Goal: Task Accomplishment & Management: Manage account settings

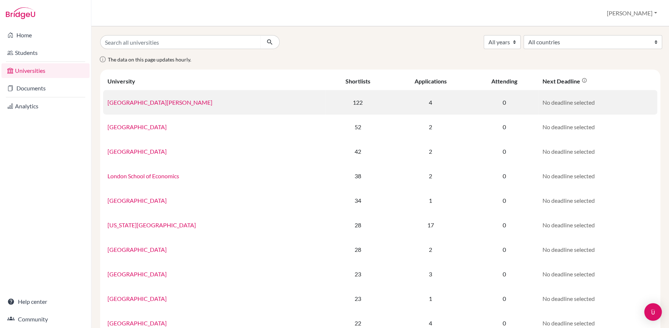
click at [153, 104] on link "University of St Andrews" at bounding box center [160, 102] width 105 height 7
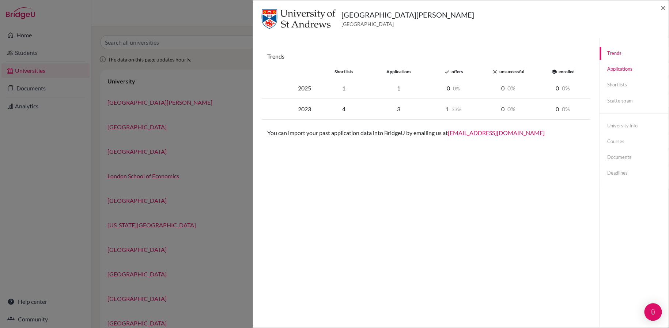
click at [605, 70] on link "Applications" at bounding box center [634, 69] width 69 height 13
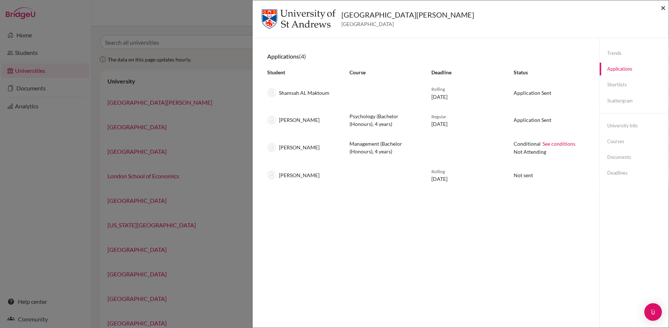
click at [662, 7] on span "×" at bounding box center [663, 7] width 5 height 11
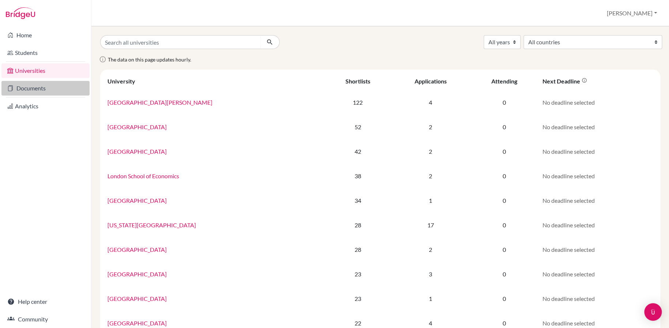
click at [52, 91] on link "Documents" at bounding box center [45, 88] width 88 height 15
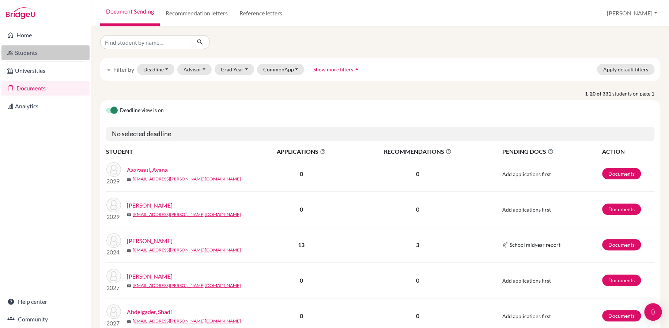
click at [30, 49] on link "Students" at bounding box center [45, 52] width 88 height 15
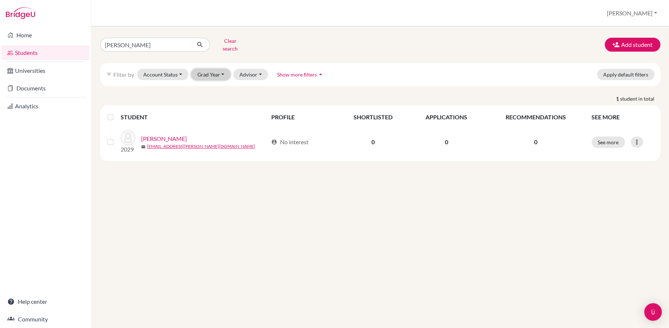
click at [210, 69] on button "Grad Year" at bounding box center [211, 74] width 40 height 11
click at [213, 144] on span "2025" at bounding box center [206, 148] width 13 height 9
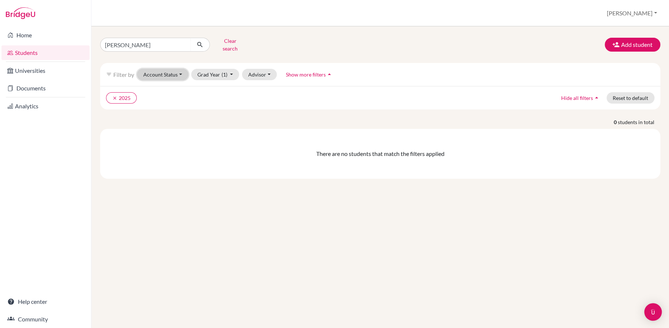
click at [176, 69] on button "Account Status" at bounding box center [162, 74] width 51 height 11
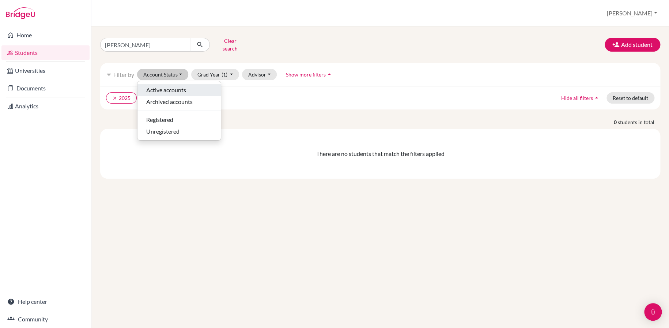
click at [173, 86] on span "Active accounts" at bounding box center [166, 90] width 40 height 9
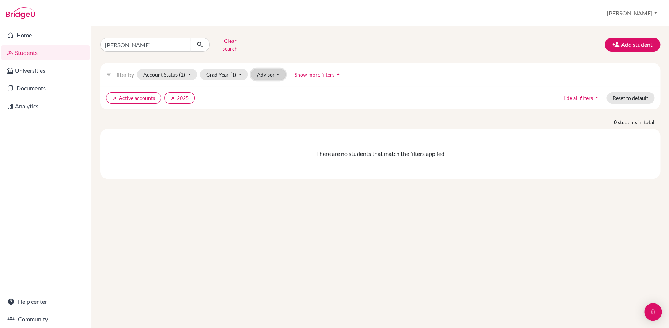
click at [272, 69] on button "Advisor" at bounding box center [268, 74] width 35 height 11
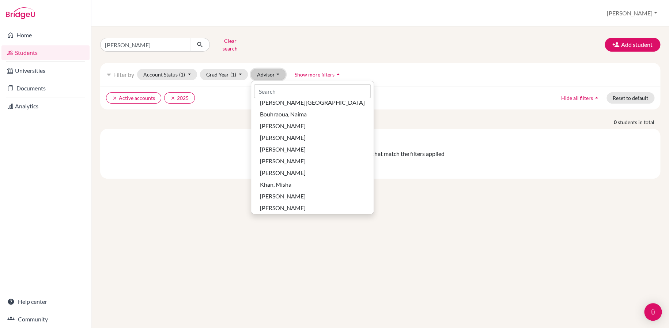
scroll to position [80, 0]
click at [277, 87] on input at bounding box center [312, 91] width 117 height 14
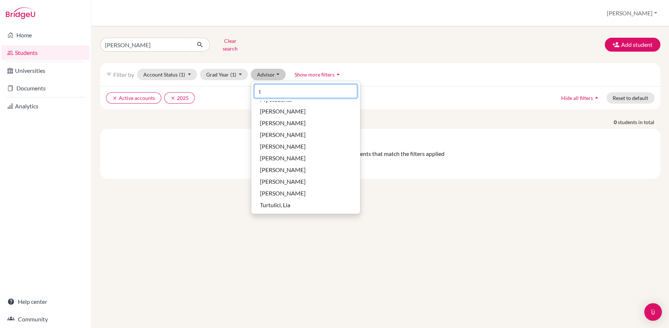
scroll to position [0, 0]
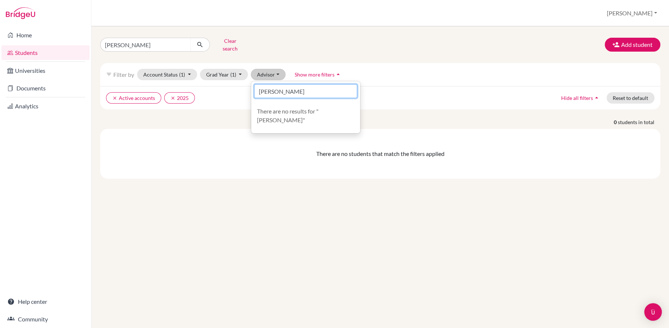
type input "turner"
click at [469, 68] on div "filter_list Filter by Account Status (1) Active accounts done Archived accounts…" at bounding box center [380, 74] width 560 height 23
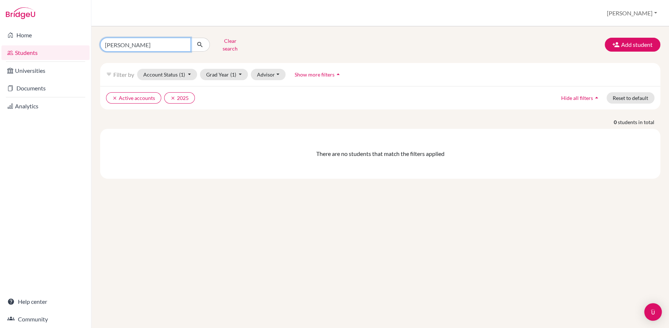
click at [182, 42] on input "kira galinich" at bounding box center [145, 45] width 91 height 14
click at [286, 93] on ul "clear Active accounts clear 2025" at bounding box center [312, 97] width 412 height 11
click at [171, 95] on icon "clear" at bounding box center [172, 97] width 5 height 5
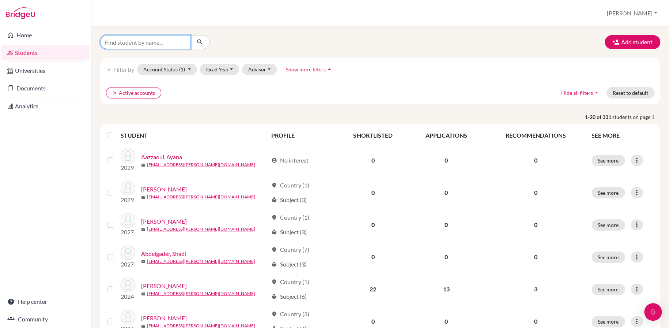
click at [173, 47] on input "Find student by name..." at bounding box center [145, 42] width 91 height 14
type input "wameed"
click button "submit" at bounding box center [200, 42] width 19 height 14
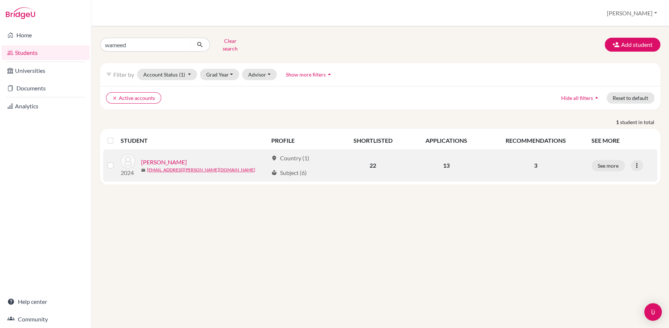
click at [187, 158] on link "Abdelgader, Wameed" at bounding box center [164, 162] width 46 height 9
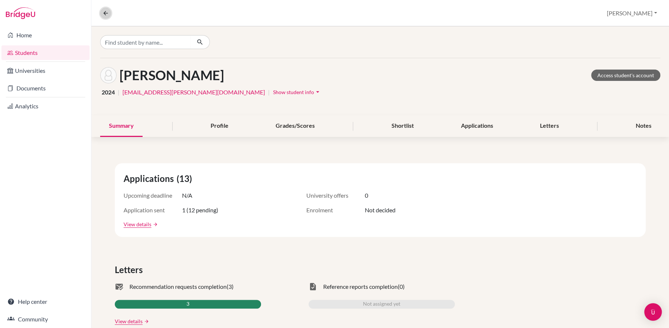
click at [104, 12] on icon at bounding box center [105, 13] width 7 height 7
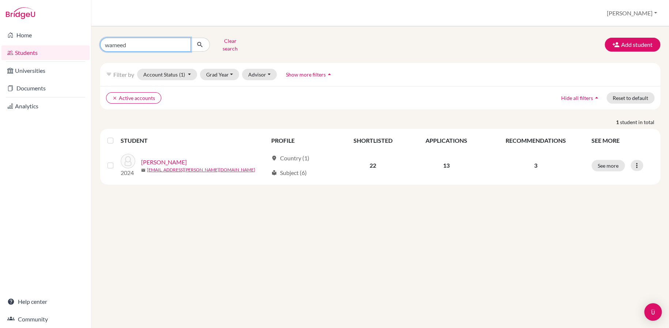
click at [182, 41] on input "wameed" at bounding box center [145, 45] width 91 height 14
click at [231, 69] on button "Grad Year" at bounding box center [220, 74] width 40 height 11
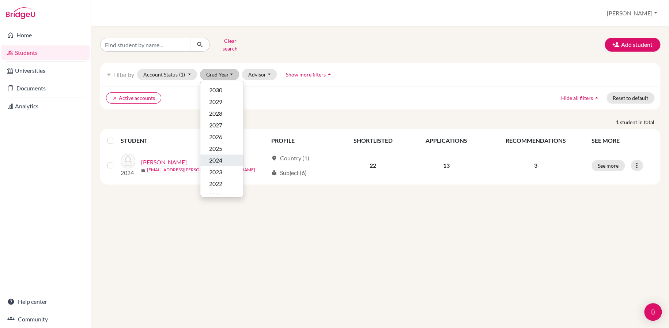
click at [227, 157] on div "2024" at bounding box center [222, 160] width 26 height 9
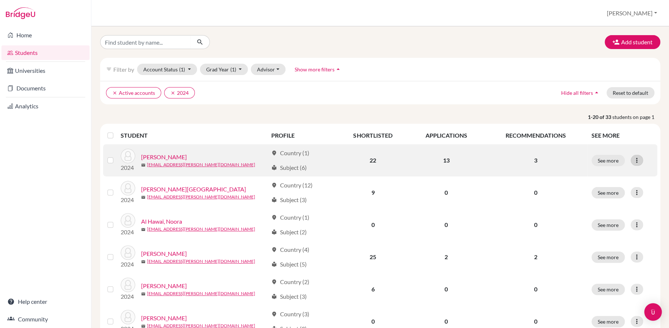
click at [634, 159] on icon at bounding box center [637, 160] width 7 height 7
click at [607, 158] on button "See more" at bounding box center [608, 160] width 33 height 11
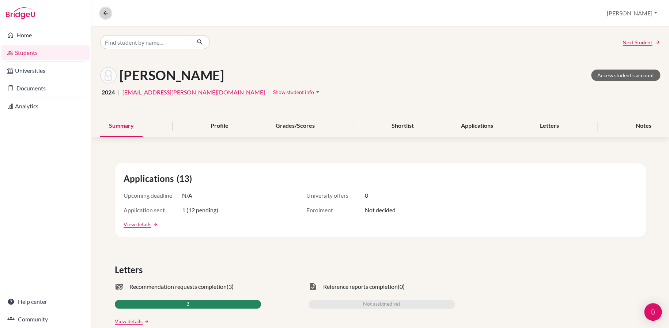
click at [103, 11] on icon at bounding box center [105, 13] width 7 height 7
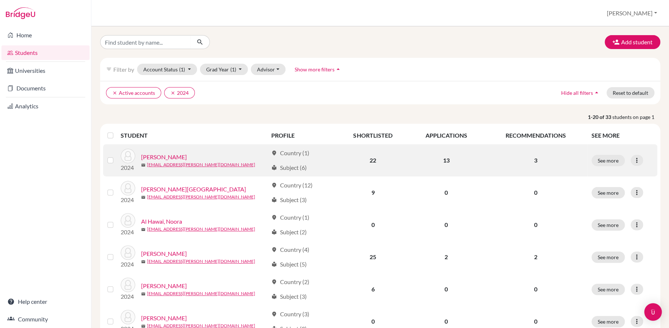
click at [116, 156] on label at bounding box center [116, 156] width 0 height 0
click at [0, 0] on input "checkbox" at bounding box center [0, 0] width 0 height 0
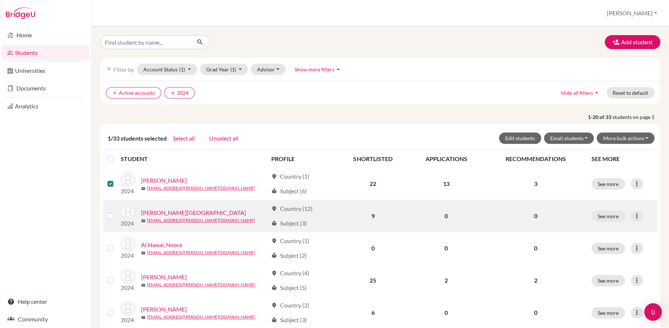
click at [116, 211] on label at bounding box center [116, 211] width 0 height 0
click at [0, 0] on input "checkbox" at bounding box center [0, 0] width 0 height 0
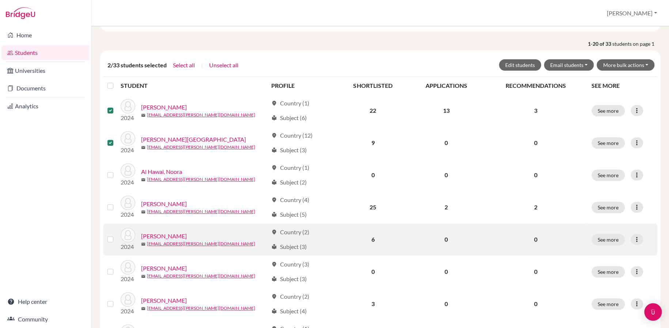
scroll to position [110, 0]
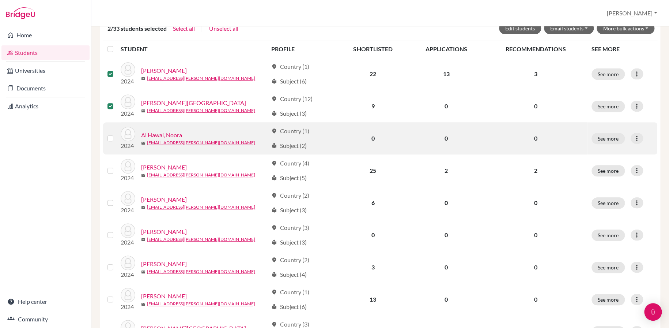
click at [116, 134] on label at bounding box center [116, 134] width 0 height 0
click at [0, 0] on input "checkbox" at bounding box center [0, 0] width 0 height 0
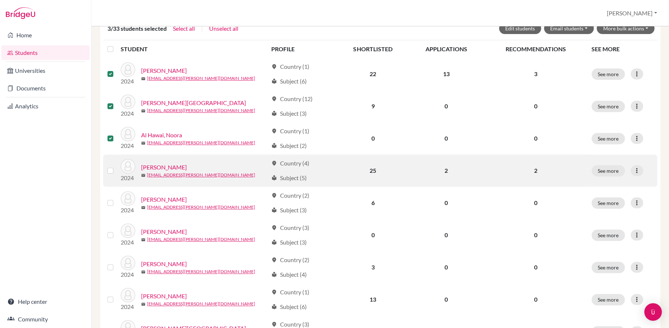
click at [111, 166] on div at bounding box center [112, 170] width 9 height 9
click at [116, 166] on label at bounding box center [116, 166] width 0 height 0
click at [0, 0] on input "checkbox" at bounding box center [0, 0] width 0 height 0
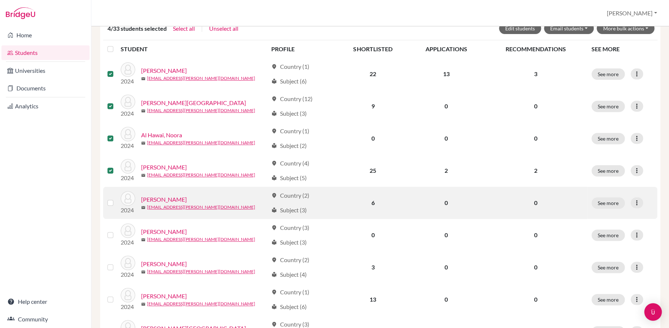
click at [116, 198] on label at bounding box center [116, 198] width 0 height 0
click at [0, 0] on input "checkbox" at bounding box center [0, 0] width 0 height 0
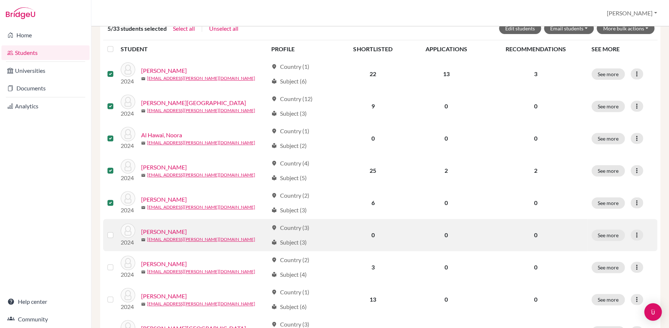
click at [116, 230] on label at bounding box center [116, 230] width 0 height 0
click at [0, 0] on input "checkbox" at bounding box center [0, 0] width 0 height 0
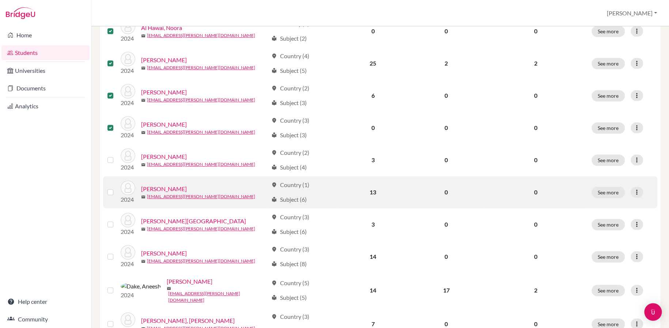
scroll to position [219, 0]
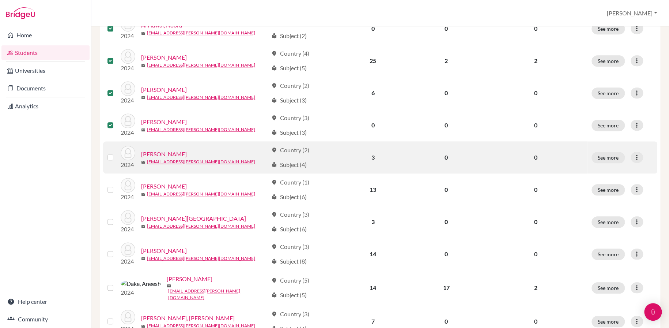
click at [116, 153] on label at bounding box center [116, 153] width 0 height 0
click at [0, 0] on input "checkbox" at bounding box center [0, 0] width 0 height 0
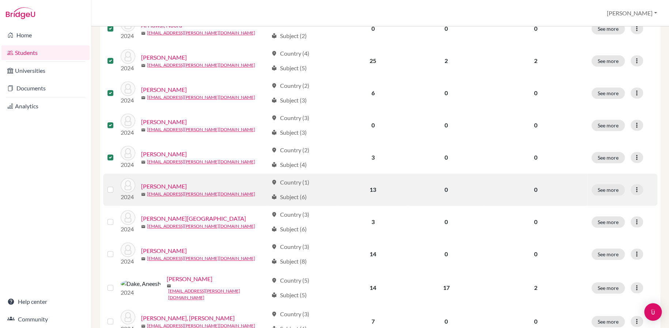
click at [109, 192] on div at bounding box center [112, 189] width 9 height 9
click at [116, 185] on label at bounding box center [116, 185] width 0 height 0
click at [0, 0] on input "checkbox" at bounding box center [0, 0] width 0 height 0
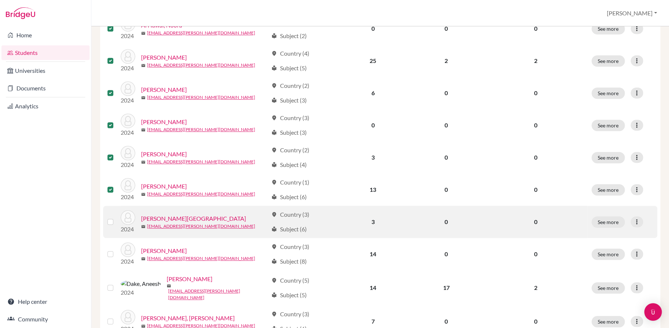
click at [116, 217] on label at bounding box center [116, 217] width 0 height 0
click at [0, 0] on input "checkbox" at bounding box center [0, 0] width 0 height 0
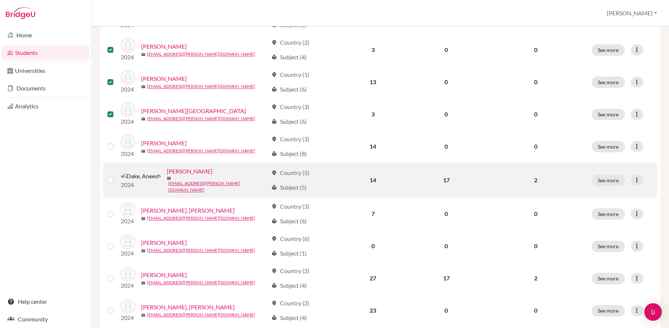
scroll to position [329, 0]
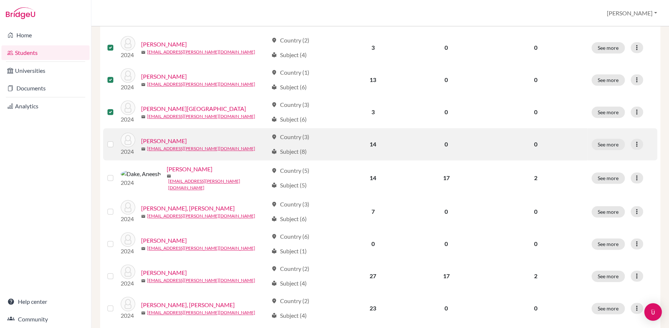
click at [116, 140] on label at bounding box center [116, 140] width 0 height 0
click at [0, 0] on input "checkbox" at bounding box center [0, 0] width 0 height 0
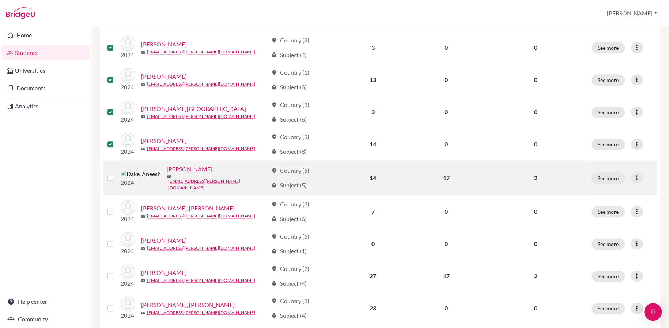
click at [116, 173] on label at bounding box center [116, 173] width 0 height 0
click at [0, 0] on input "checkbox" at bounding box center [0, 0] width 0 height 0
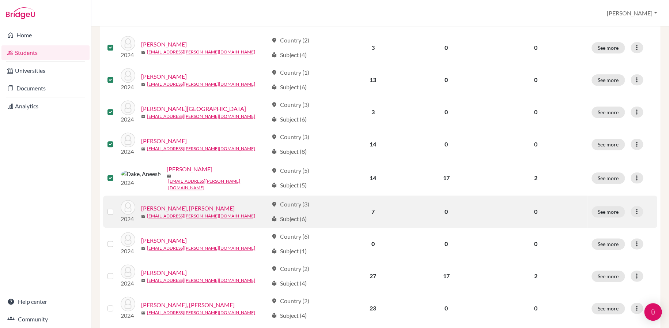
click at [116, 207] on label at bounding box center [116, 207] width 0 height 0
click at [0, 0] on input "checkbox" at bounding box center [0, 0] width 0 height 0
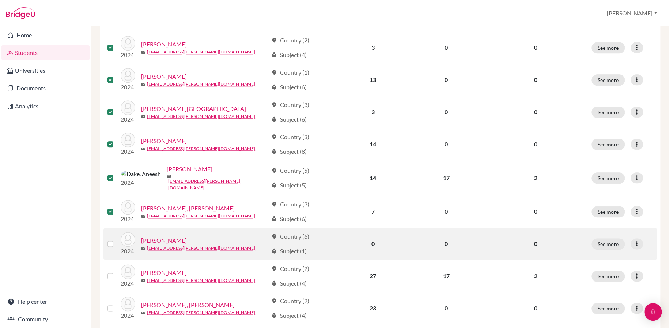
click at [116, 239] on label at bounding box center [116, 239] width 0 height 0
click at [0, 0] on input "checkbox" at bounding box center [0, 0] width 0 height 0
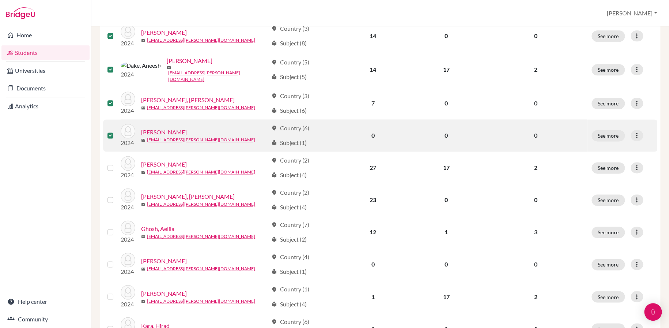
scroll to position [439, 0]
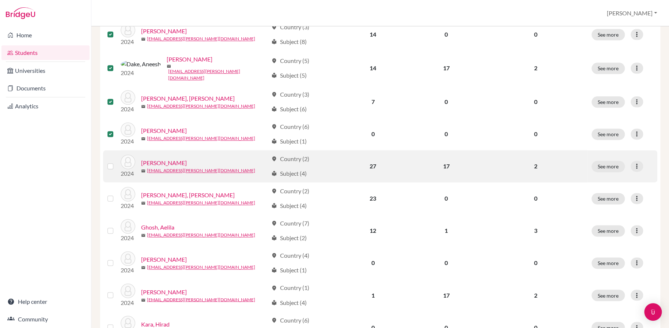
click at [116, 162] on label at bounding box center [116, 162] width 0 height 0
click at [0, 0] on input "checkbox" at bounding box center [0, 0] width 0 height 0
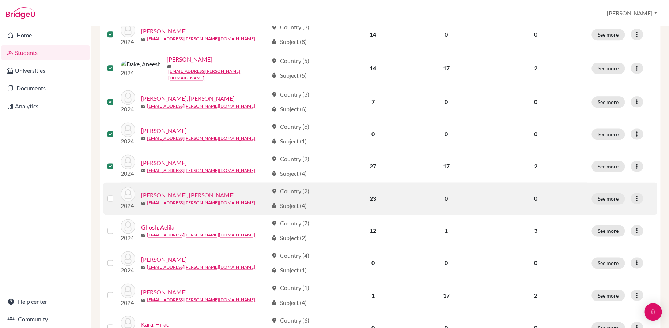
click at [116, 194] on label at bounding box center [116, 194] width 0 height 0
click at [0, 0] on input "checkbox" at bounding box center [0, 0] width 0 height 0
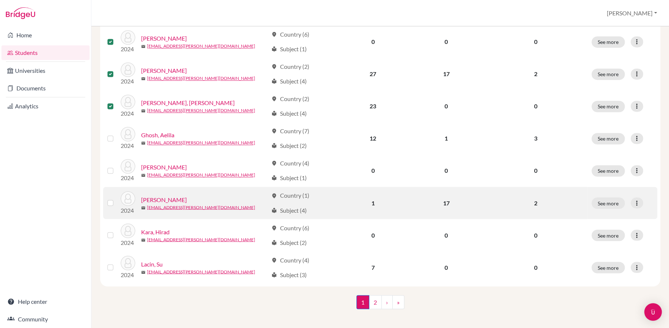
scroll to position [532, 0]
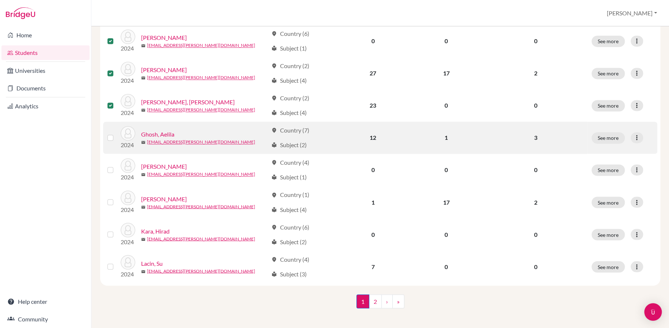
click at [116, 133] on label at bounding box center [116, 133] width 0 height 0
click at [0, 0] on input "checkbox" at bounding box center [0, 0] width 0 height 0
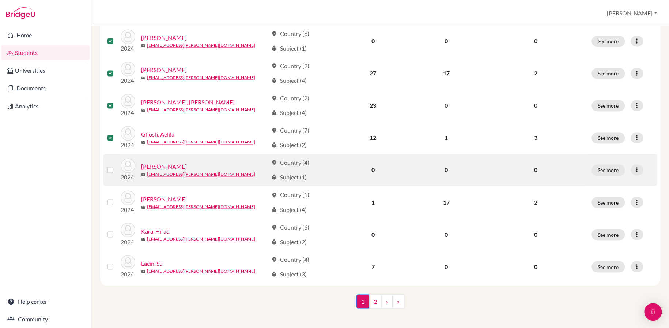
click at [116, 165] on label at bounding box center [116, 165] width 0 height 0
click at [0, 0] on input "checkbox" at bounding box center [0, 0] width 0 height 0
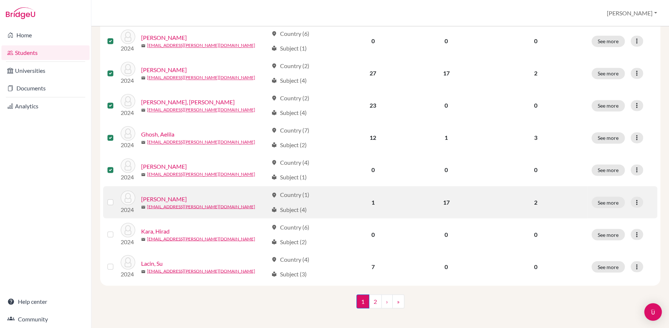
click at [116, 198] on label at bounding box center [116, 198] width 0 height 0
click at [0, 0] on input "checkbox" at bounding box center [0, 0] width 0 height 0
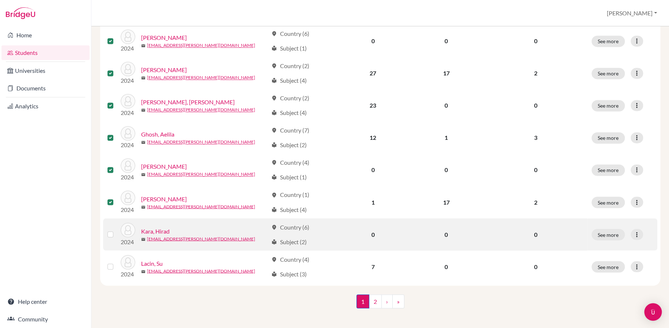
click at [116, 230] on label at bounding box center [116, 230] width 0 height 0
click at [0, 0] on input "checkbox" at bounding box center [0, 0] width 0 height 0
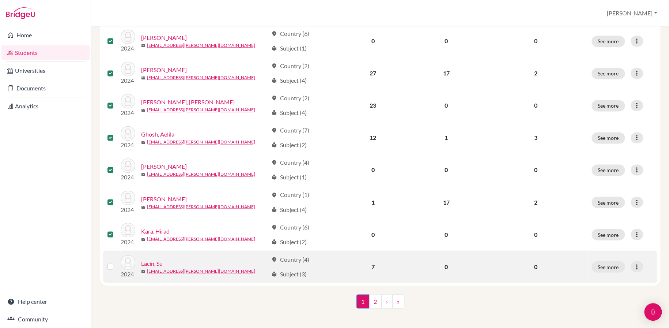
click at [116, 262] on label at bounding box center [116, 262] width 0 height 0
click at [0, 0] on input "checkbox" at bounding box center [0, 0] width 0 height 0
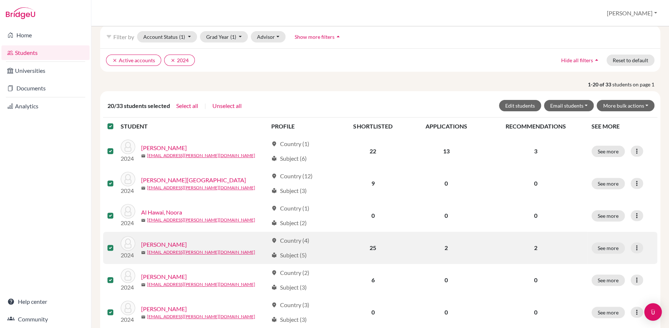
scroll to position [20, 0]
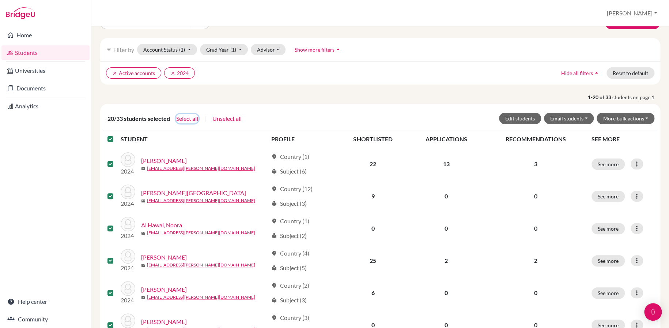
click at [185, 117] on button "Select all" at bounding box center [187, 119] width 23 height 10
click at [636, 116] on button "More bulk actions" at bounding box center [626, 118] width 58 height 11
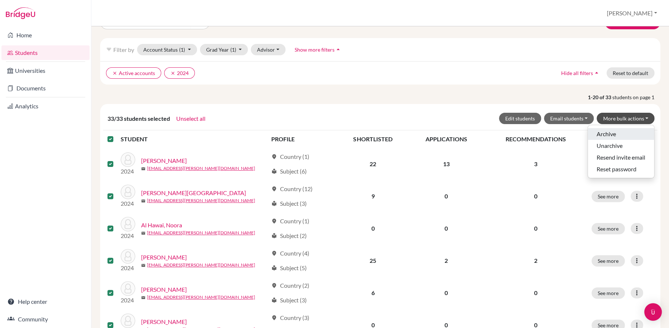
click at [597, 136] on button "Archive" at bounding box center [621, 134] width 66 height 12
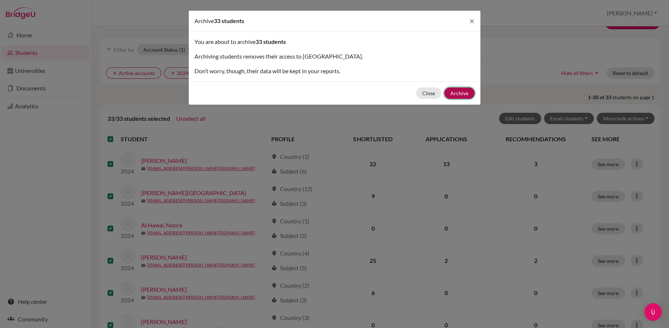
click at [459, 93] on button "Archive" at bounding box center [459, 92] width 30 height 11
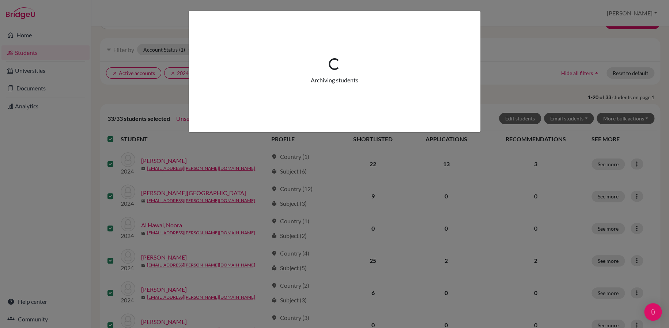
scroll to position [0, 0]
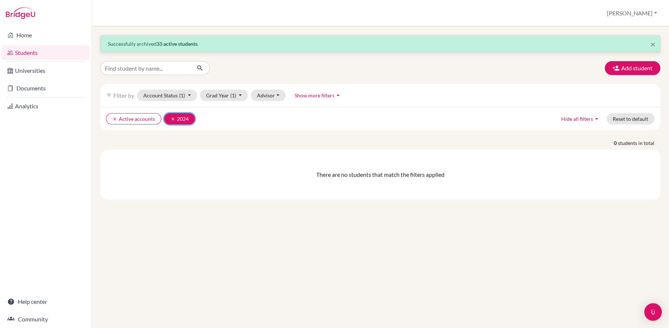
click at [170, 117] on icon "clear" at bounding box center [172, 118] width 5 height 5
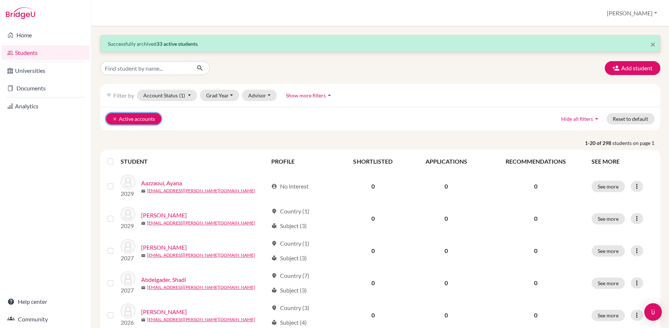
click at [113, 118] on icon "clear" at bounding box center [114, 118] width 5 height 5
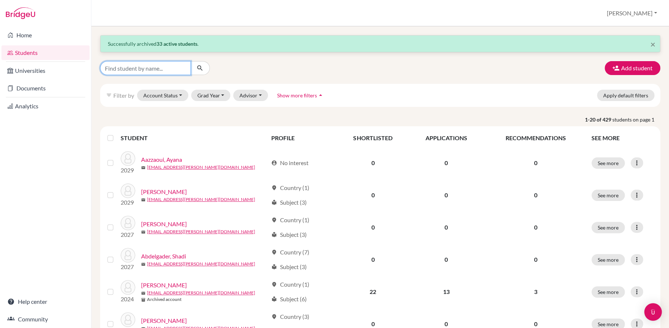
click at [171, 70] on input "Find student by name..." at bounding box center [145, 68] width 91 height 14
type input "hamish"
click at [203, 71] on button "submit" at bounding box center [200, 68] width 19 height 14
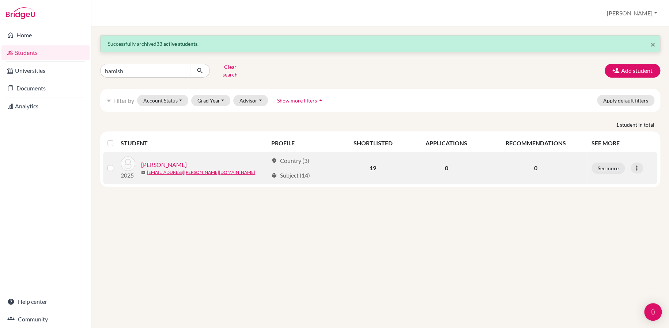
click at [116, 164] on label at bounding box center [116, 164] width 0 height 0
click at [0, 0] on input "checkbox" at bounding box center [0, 0] width 0 height 0
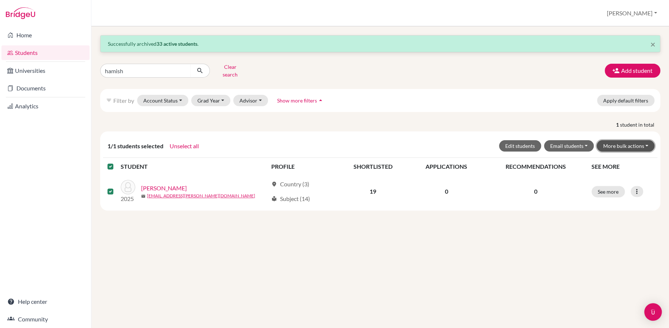
click at [633, 140] on button "More bulk actions" at bounding box center [626, 145] width 58 height 11
click at [607, 156] on button "Archive" at bounding box center [621, 161] width 66 height 12
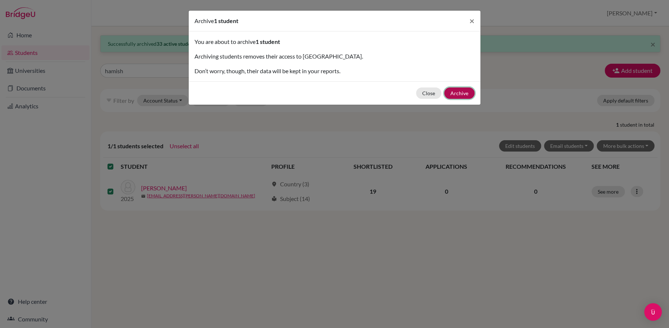
click at [458, 90] on button "Archive" at bounding box center [459, 92] width 30 height 11
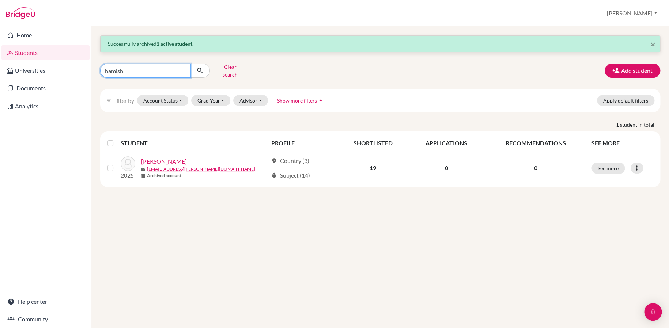
click at [183, 71] on input "hamish" at bounding box center [145, 71] width 91 height 14
click at [183, 68] on input "hamish" at bounding box center [145, 71] width 91 height 14
click at [217, 95] on button "Grad Year" at bounding box center [211, 100] width 40 height 11
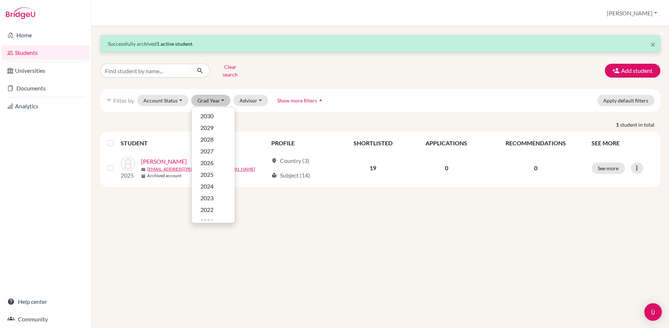
click at [394, 97] on div "filter_list Filter by Account Status Active accounts Archived accounts Register…" at bounding box center [380, 100] width 560 height 23
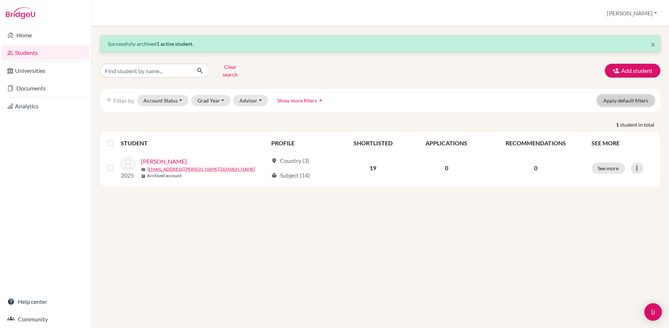
click at [640, 95] on button "Apply default filters" at bounding box center [625, 100] width 57 height 11
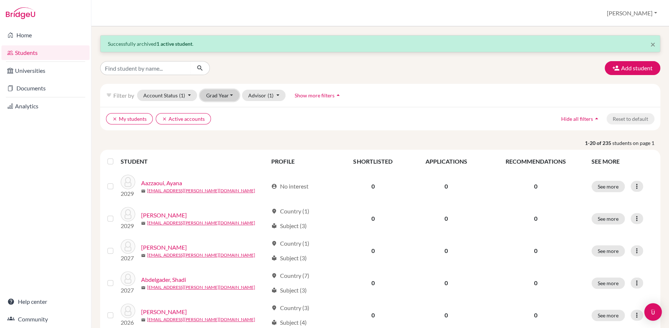
click at [218, 99] on button "Grad Year" at bounding box center [220, 95] width 40 height 11
click at [219, 170] on span "2025" at bounding box center [215, 169] width 13 height 9
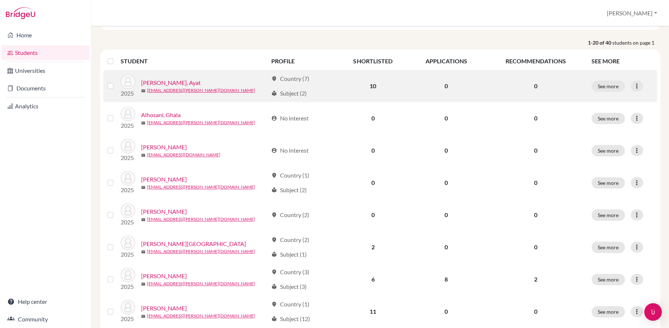
scroll to position [110, 0]
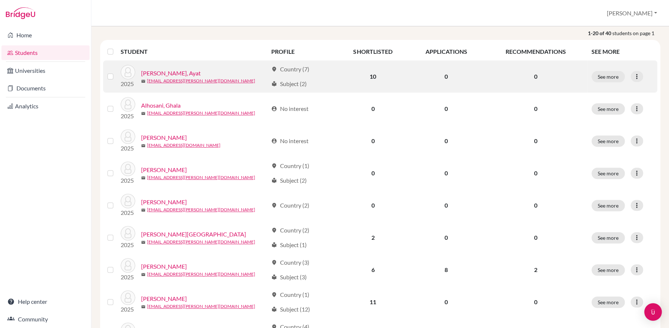
click at [116, 72] on label at bounding box center [116, 72] width 0 height 0
click at [0, 0] on input "checkbox" at bounding box center [0, 0] width 0 height 0
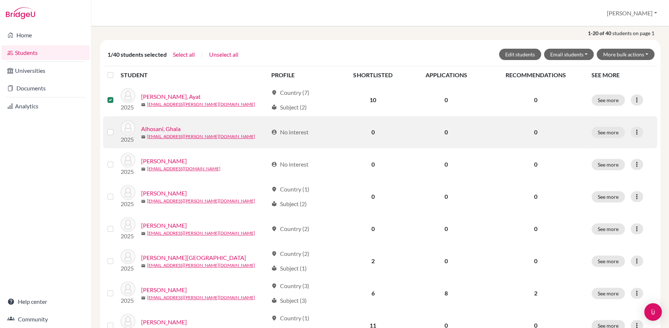
click at [116, 128] on label at bounding box center [116, 128] width 0 height 0
click at [0, 0] on input "checkbox" at bounding box center [0, 0] width 0 height 0
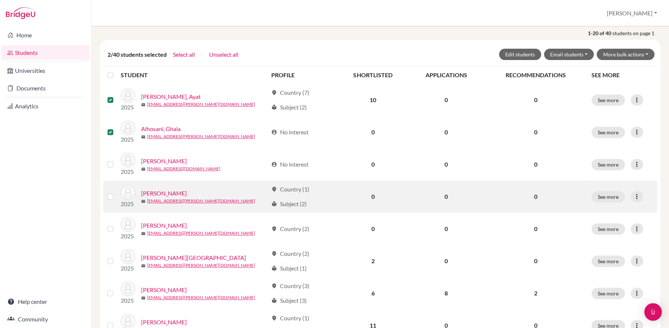
click at [116, 192] on label at bounding box center [116, 192] width 0 height 0
click at [0, 0] on input "checkbox" at bounding box center [0, 0] width 0 height 0
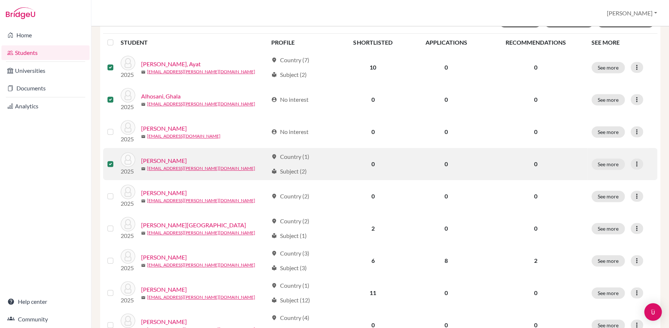
scroll to position [219, 0]
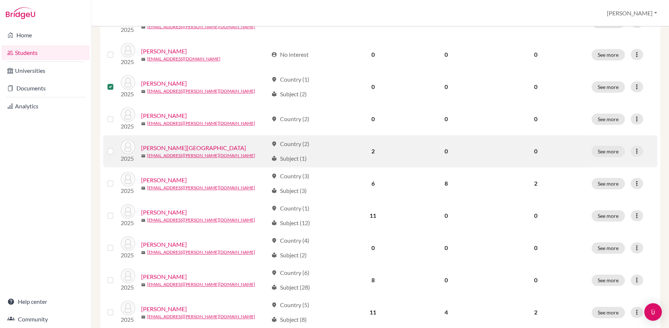
click at [116, 147] on label at bounding box center [116, 147] width 0 height 0
click at [0, 0] on input "checkbox" at bounding box center [0, 0] width 0 height 0
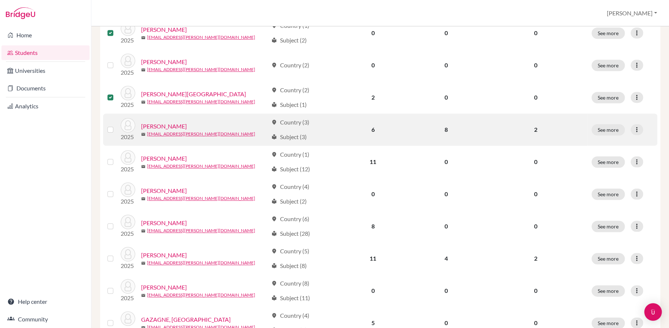
scroll to position [293, 0]
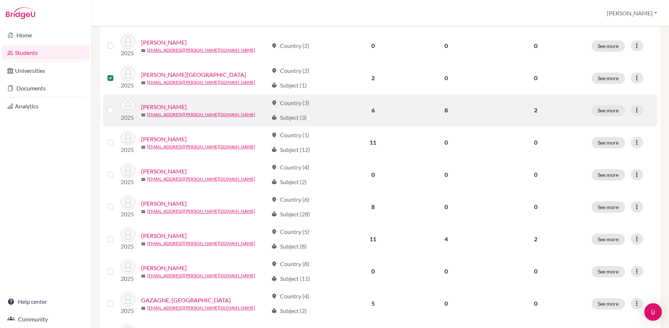
click at [116, 106] on label at bounding box center [116, 106] width 0 height 0
click at [0, 0] on input "checkbox" at bounding box center [0, 0] width 0 height 0
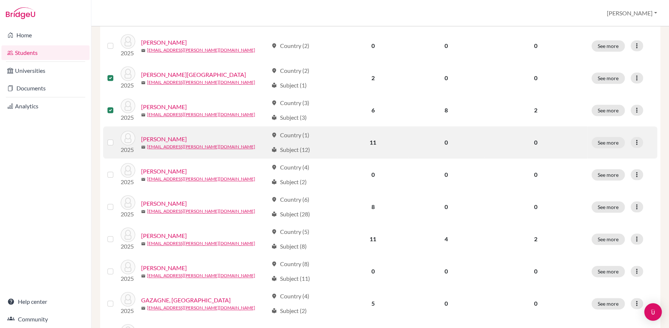
click at [116, 138] on label at bounding box center [116, 138] width 0 height 0
click at [0, 0] on input "checkbox" at bounding box center [0, 0] width 0 height 0
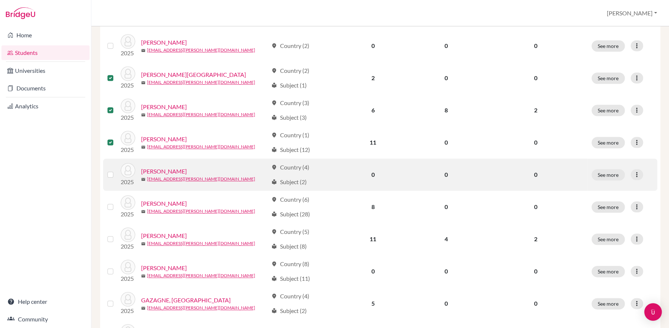
click at [116, 170] on label at bounding box center [116, 170] width 0 height 0
click at [0, 0] on input "checkbox" at bounding box center [0, 0] width 0 height 0
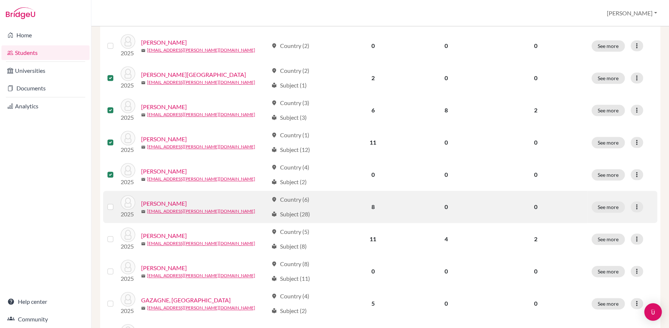
click at [116, 202] on label at bounding box center [116, 202] width 0 height 0
click at [0, 0] on input "checkbox" at bounding box center [0, 0] width 0 height 0
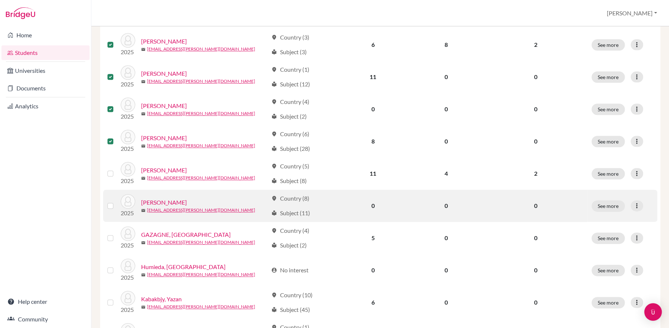
scroll to position [366, 0]
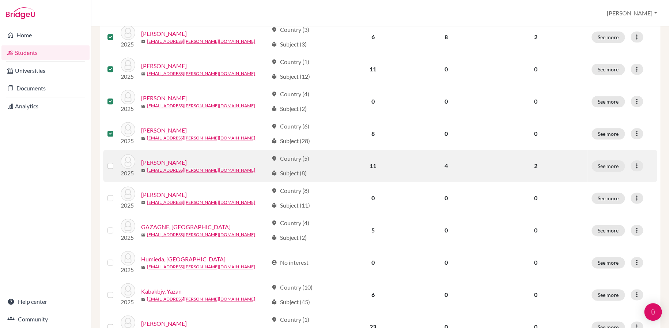
click at [116, 161] on label at bounding box center [116, 161] width 0 height 0
click at [0, 0] on input "checkbox" at bounding box center [0, 0] width 0 height 0
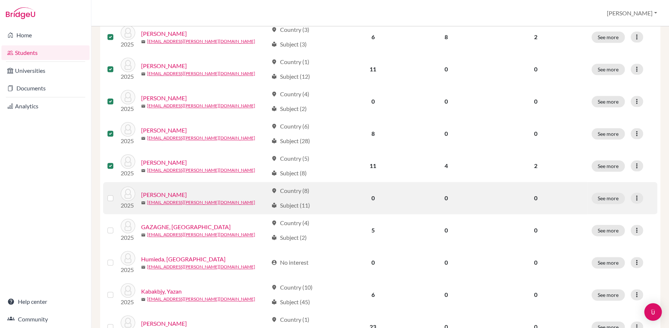
click at [116, 194] on label at bounding box center [116, 194] width 0 height 0
click at [0, 0] on input "checkbox" at bounding box center [0, 0] width 0 height 0
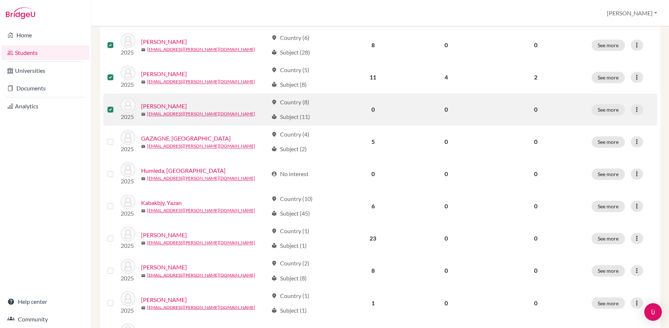
scroll to position [476, 0]
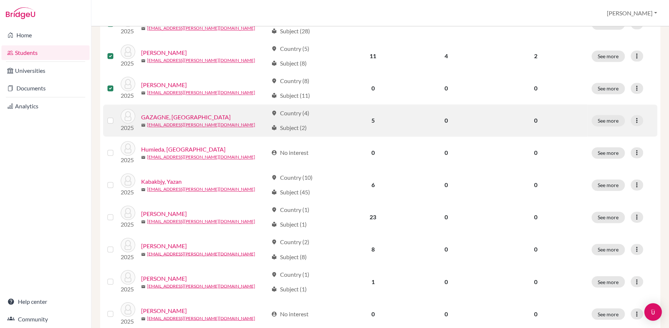
click at [116, 116] on label at bounding box center [116, 116] width 0 height 0
click at [0, 0] on input "checkbox" at bounding box center [0, 0] width 0 height 0
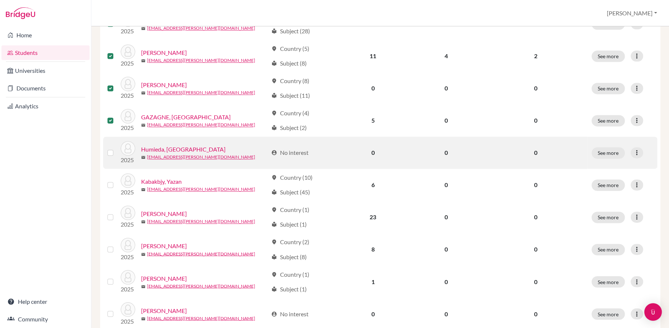
click at [116, 148] on label at bounding box center [116, 148] width 0 height 0
click at [0, 0] on input "checkbox" at bounding box center [0, 0] width 0 height 0
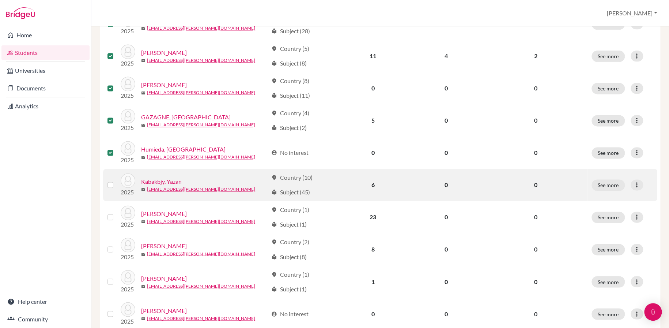
click at [116, 180] on label at bounding box center [116, 180] width 0 height 0
click at [0, 0] on input "checkbox" at bounding box center [0, 0] width 0 height 0
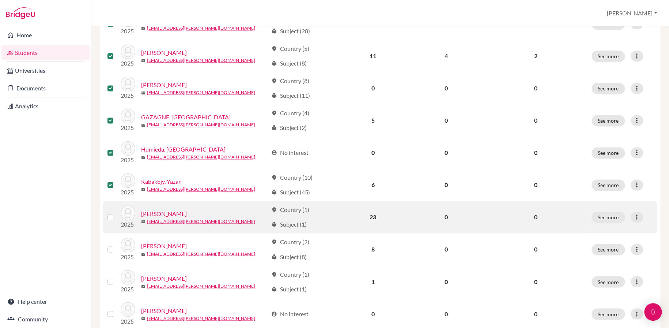
click at [116, 213] on label at bounding box center [116, 213] width 0 height 0
click at [0, 0] on input "checkbox" at bounding box center [0, 0] width 0 height 0
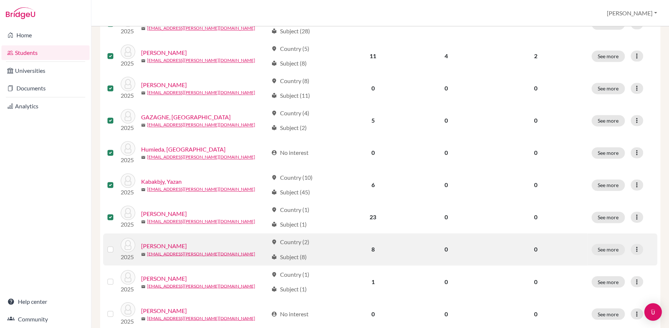
click at [116, 245] on label at bounding box center [116, 245] width 0 height 0
click at [0, 0] on input "checkbox" at bounding box center [0, 0] width 0 height 0
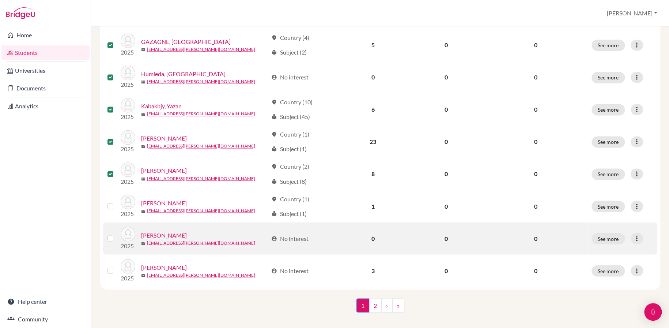
scroll to position [558, 0]
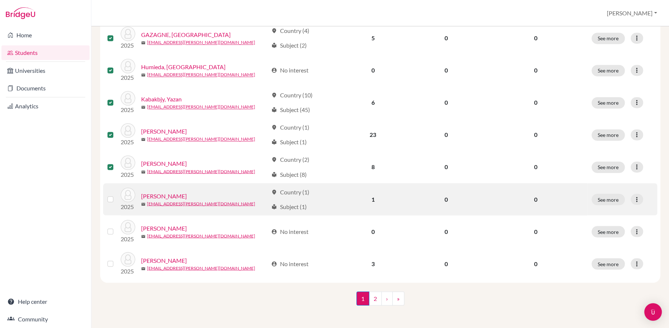
click at [116, 195] on label at bounding box center [116, 195] width 0 height 0
click at [0, 0] on input "checkbox" at bounding box center [0, 0] width 0 height 0
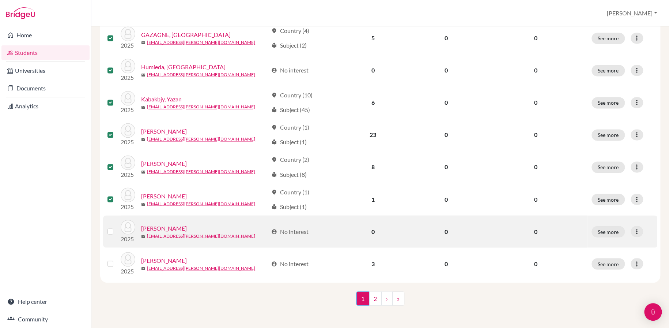
click at [116, 227] on label at bounding box center [116, 227] width 0 height 0
click at [0, 0] on input "checkbox" at bounding box center [0, 0] width 0 height 0
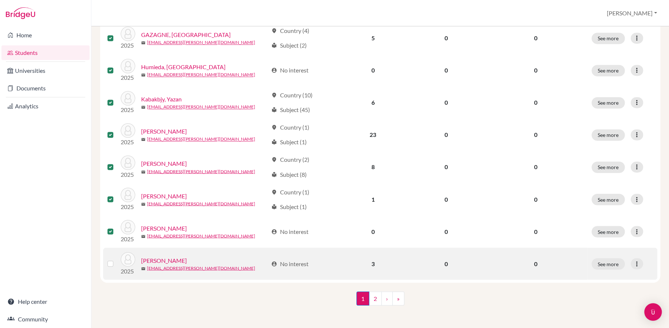
click at [116, 259] on label at bounding box center [116, 259] width 0 height 0
click at [0, 0] on input "checkbox" at bounding box center [0, 0] width 0 height 0
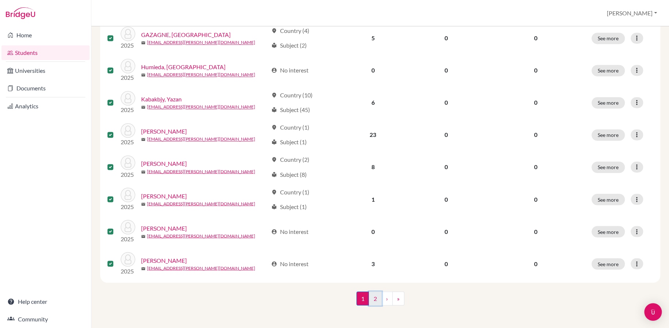
click at [374, 297] on link "2" at bounding box center [375, 298] width 13 height 14
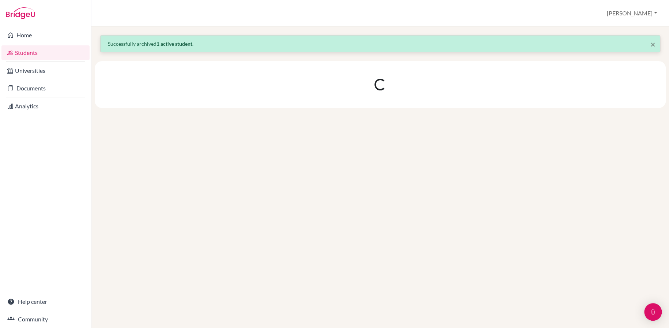
scroll to position [0, 0]
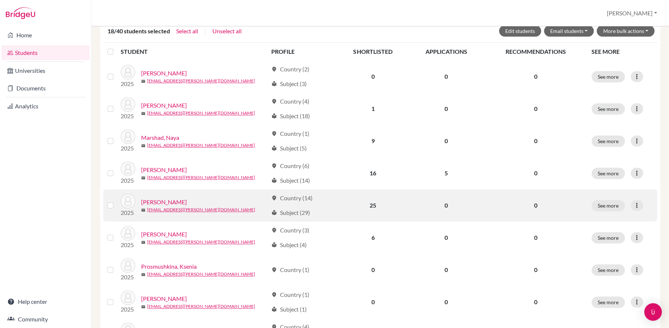
scroll to position [146, 0]
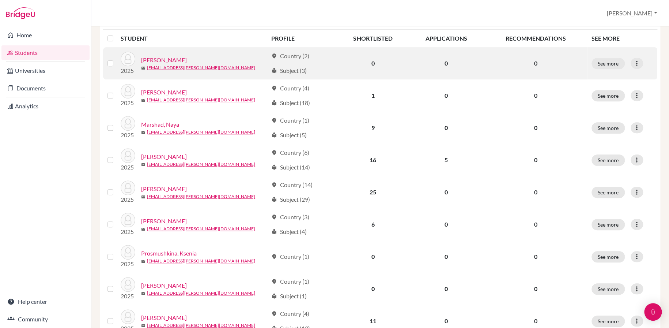
click at [116, 59] on label at bounding box center [116, 59] width 0 height 0
click at [0, 0] on input "checkbox" at bounding box center [0, 0] width 0 height 0
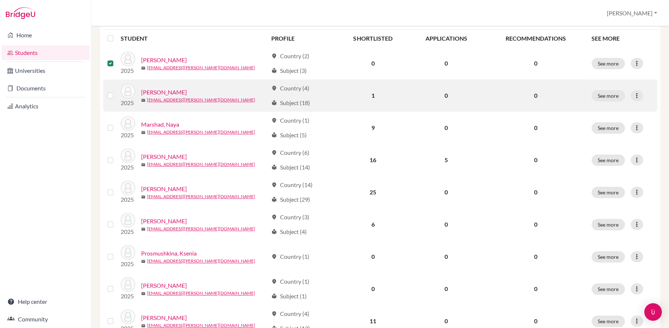
click at [116, 91] on label at bounding box center [116, 91] width 0 height 0
click at [0, 0] on input "checkbox" at bounding box center [0, 0] width 0 height 0
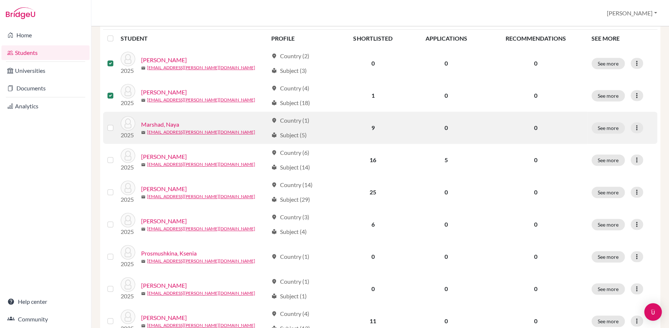
click at [116, 123] on label at bounding box center [116, 123] width 0 height 0
click at [0, 0] on input "checkbox" at bounding box center [0, 0] width 0 height 0
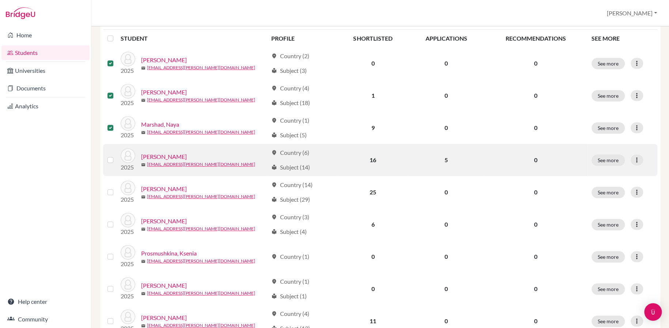
click at [116, 155] on label at bounding box center [116, 155] width 0 height 0
click at [0, 0] on input "checkbox" at bounding box center [0, 0] width 0 height 0
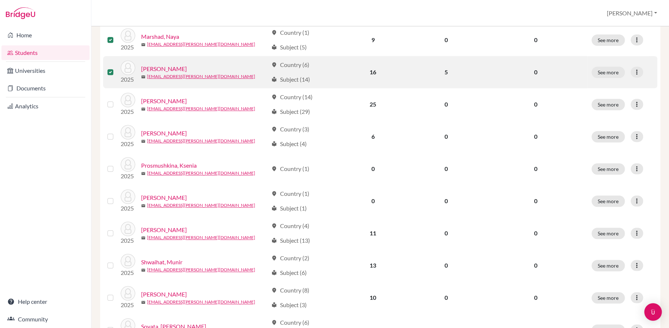
scroll to position [256, 0]
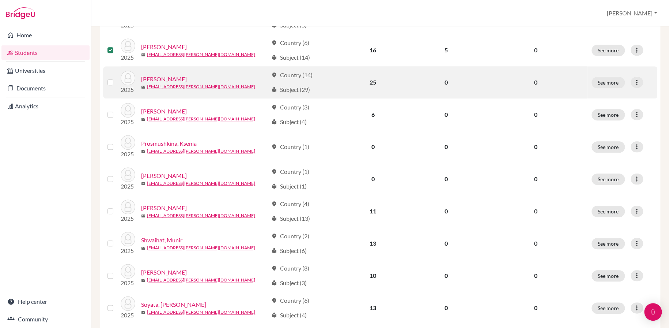
click at [116, 78] on label at bounding box center [116, 78] width 0 height 0
click at [0, 0] on input "checkbox" at bounding box center [0, 0] width 0 height 0
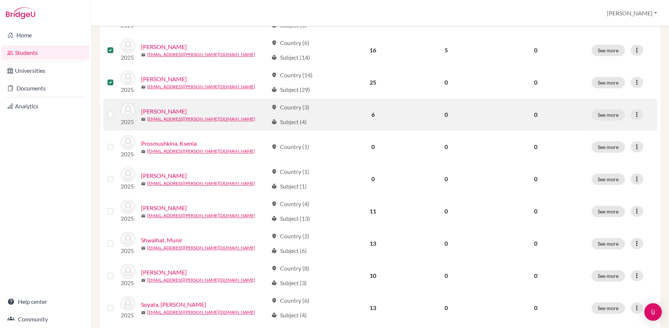
click at [116, 110] on label at bounding box center [116, 110] width 0 height 0
click at [0, 0] on input "checkbox" at bounding box center [0, 0] width 0 height 0
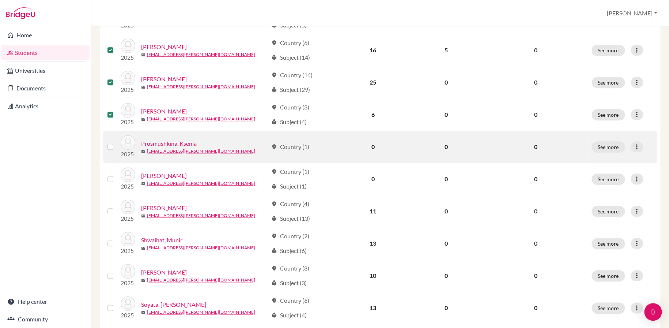
click at [116, 142] on label at bounding box center [116, 142] width 0 height 0
click at [0, 0] on input "checkbox" at bounding box center [0, 0] width 0 height 0
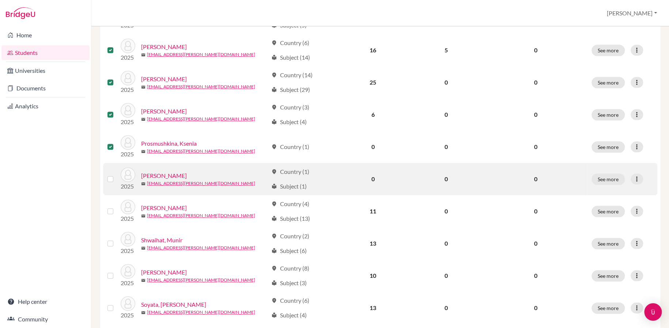
click at [116, 174] on label at bounding box center [116, 174] width 0 height 0
click at [0, 0] on input "checkbox" at bounding box center [0, 0] width 0 height 0
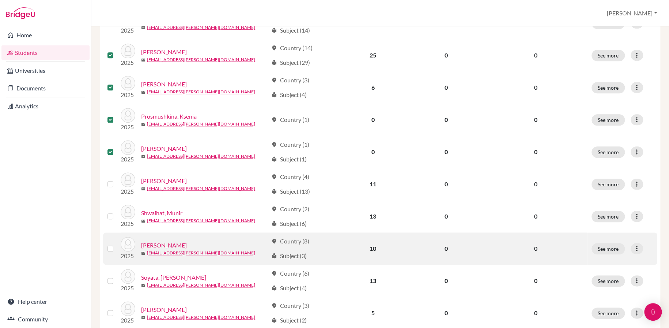
scroll to position [329, 0]
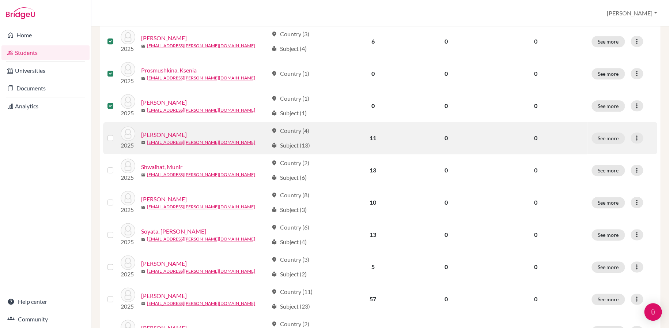
click at [116, 134] on label at bounding box center [116, 134] width 0 height 0
click at [0, 0] on input "checkbox" at bounding box center [0, 0] width 0 height 0
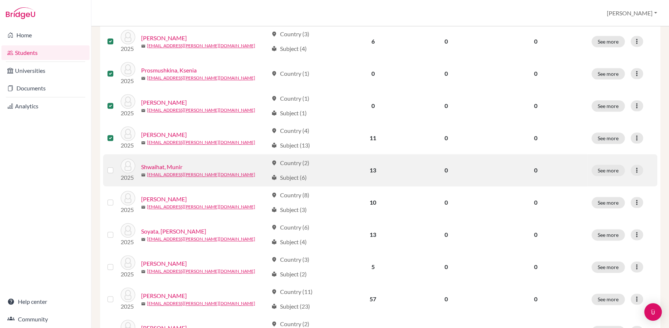
click at [116, 166] on label at bounding box center [116, 166] width 0 height 0
click at [0, 0] on input "checkbox" at bounding box center [0, 0] width 0 height 0
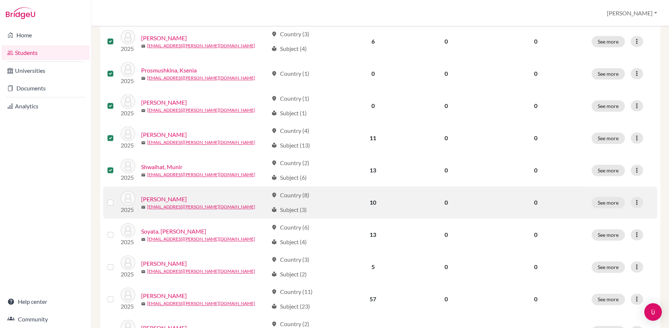
click at [116, 198] on label at bounding box center [116, 198] width 0 height 0
click at [0, 0] on input "checkbox" at bounding box center [0, 0] width 0 height 0
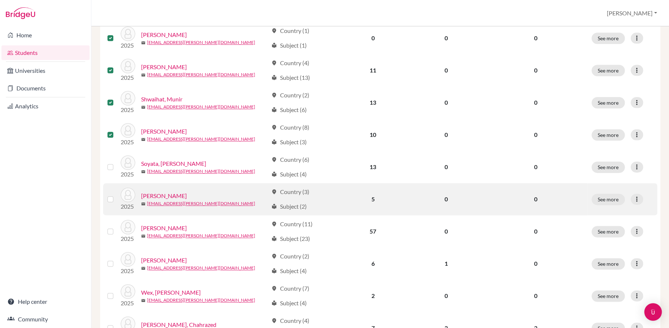
scroll to position [402, 0]
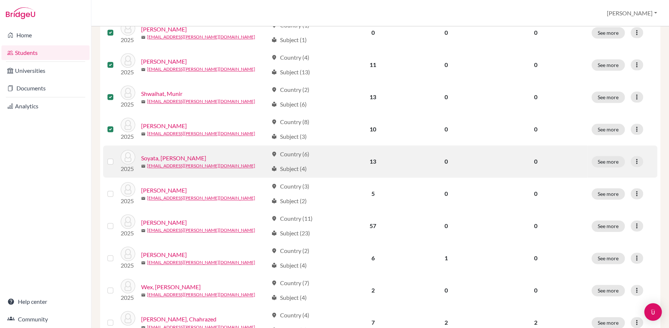
click at [116, 157] on label at bounding box center [116, 157] width 0 height 0
click at [0, 0] on input "checkbox" at bounding box center [0, 0] width 0 height 0
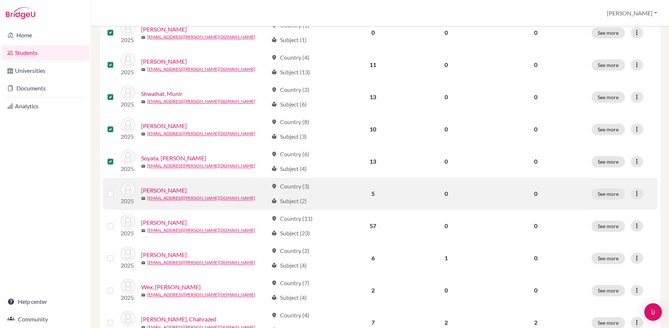
click at [116, 189] on label at bounding box center [116, 189] width 0 height 0
click at [0, 0] on input "checkbox" at bounding box center [0, 0] width 0 height 0
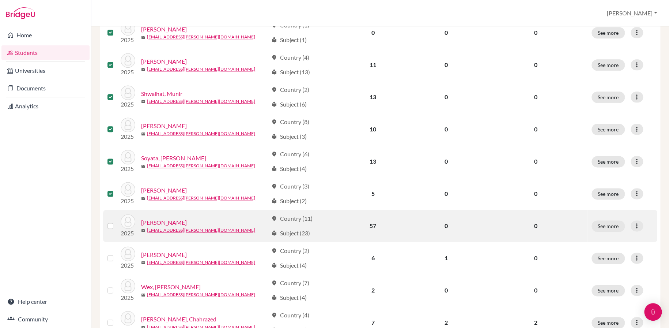
click at [116, 221] on label at bounding box center [116, 221] width 0 height 0
click at [0, 0] on input "checkbox" at bounding box center [0, 0] width 0 height 0
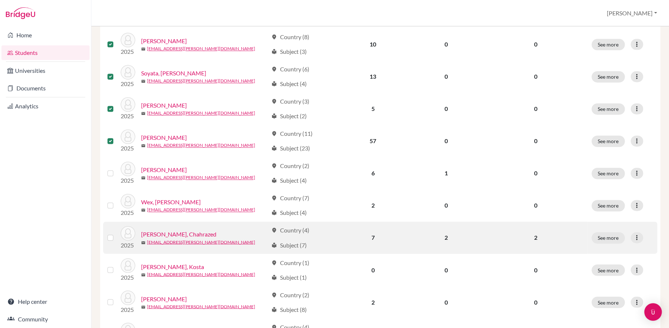
scroll to position [512, 0]
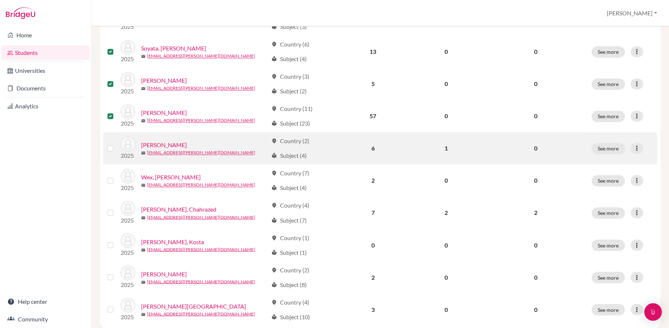
click at [116, 144] on label at bounding box center [116, 144] width 0 height 0
click at [0, 0] on input "checkbox" at bounding box center [0, 0] width 0 height 0
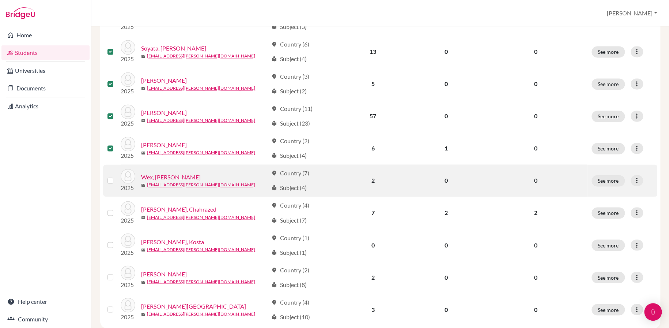
click at [116, 176] on label at bounding box center [116, 176] width 0 height 0
click at [0, 0] on input "checkbox" at bounding box center [0, 0] width 0 height 0
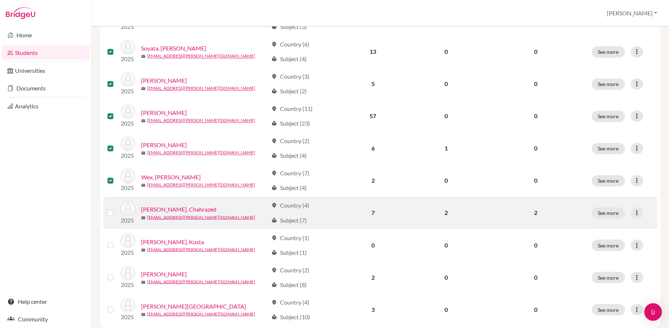
click at [116, 208] on label at bounding box center [116, 208] width 0 height 0
click at [0, 0] on input "checkbox" at bounding box center [0, 0] width 0 height 0
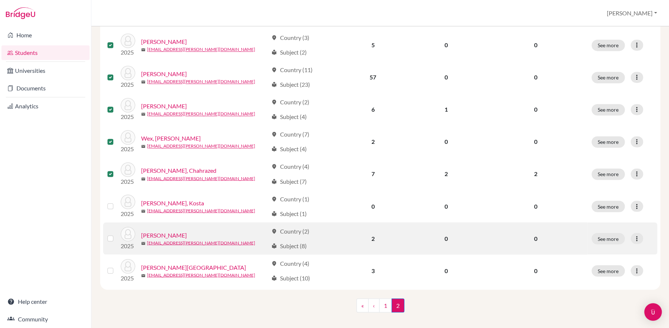
scroll to position [558, 0]
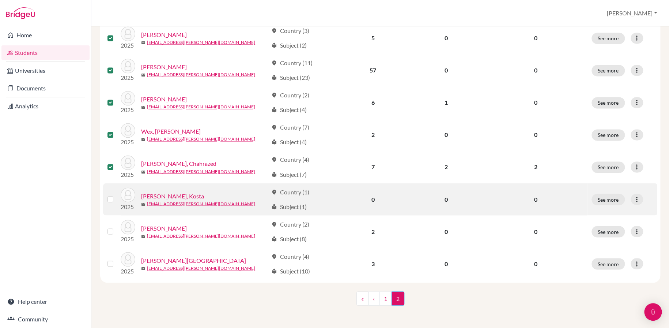
click at [116, 195] on label at bounding box center [116, 195] width 0 height 0
click at [0, 0] on input "checkbox" at bounding box center [0, 0] width 0 height 0
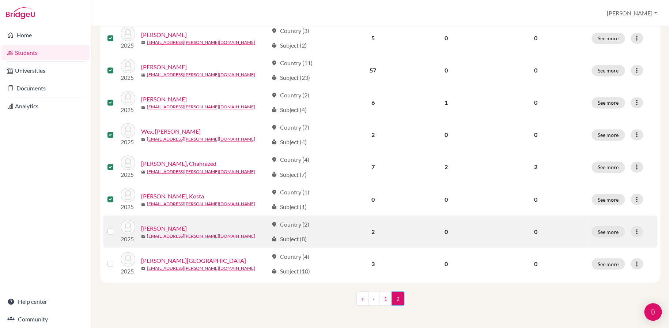
click at [116, 227] on label at bounding box center [116, 227] width 0 height 0
click at [0, 0] on input "checkbox" at bounding box center [0, 0] width 0 height 0
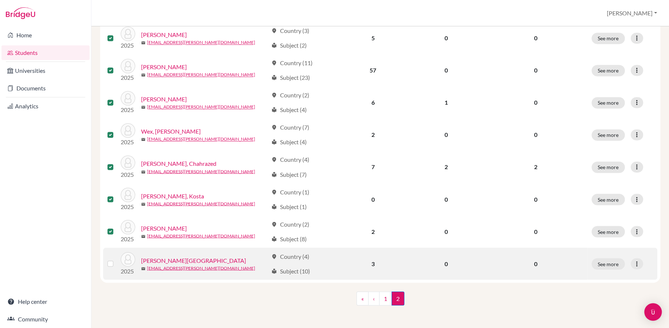
click at [116, 259] on label at bounding box center [116, 259] width 0 height 0
click at [0, 0] on input "checkbox" at bounding box center [0, 0] width 0 height 0
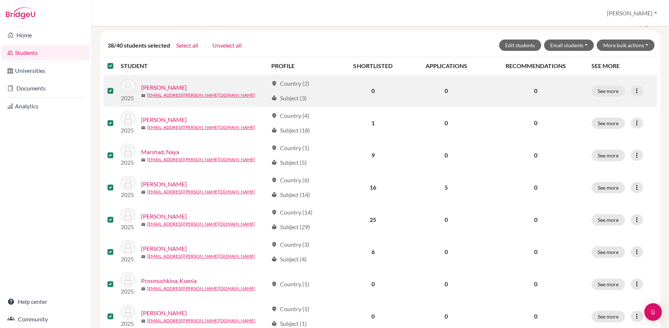
scroll to position [82, 0]
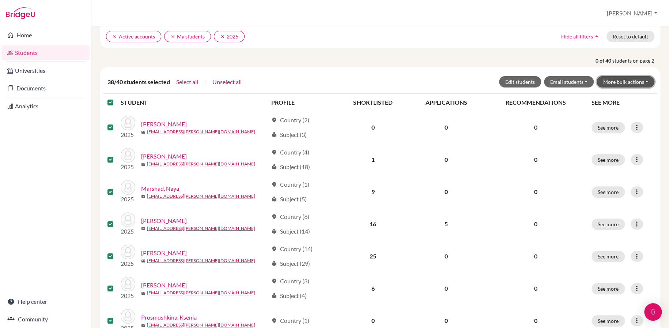
click at [607, 83] on button "More bulk actions" at bounding box center [626, 81] width 58 height 11
click at [606, 97] on button "Archive" at bounding box center [621, 97] width 66 height 12
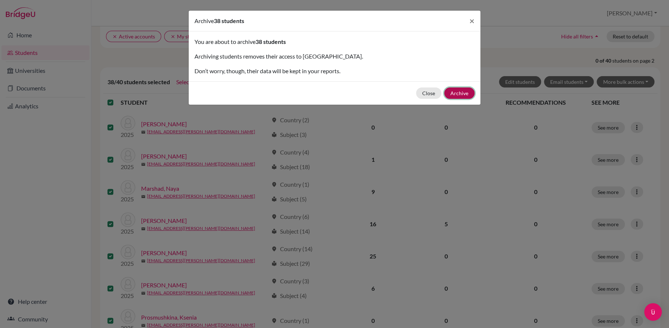
click at [461, 91] on button "Archive" at bounding box center [459, 92] width 30 height 11
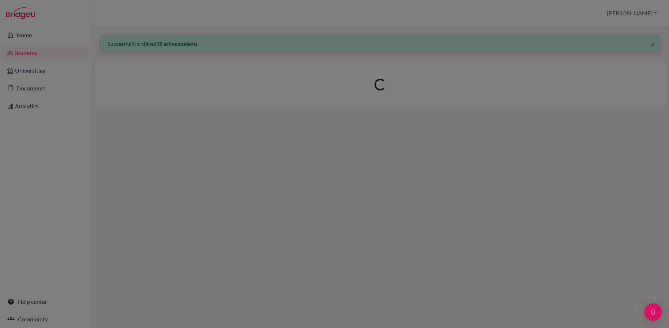
scroll to position [0, 0]
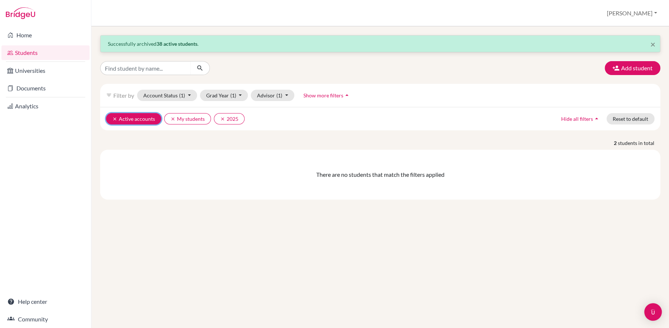
click at [113, 118] on icon "clear" at bounding box center [114, 118] width 5 height 5
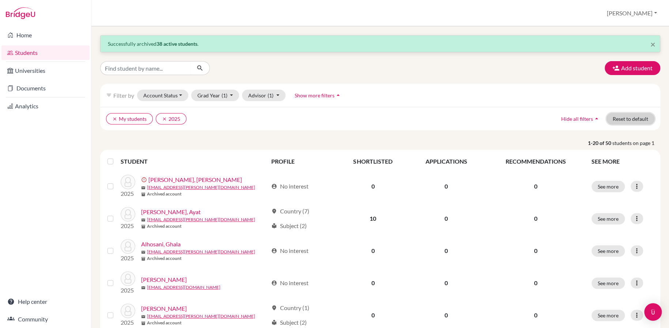
click at [626, 119] on button "Reset to default" at bounding box center [631, 118] width 48 height 11
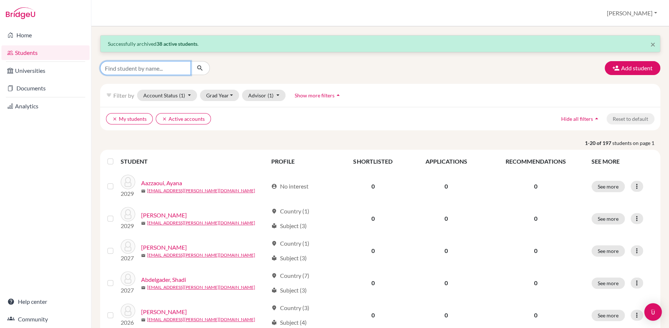
click at [141, 66] on input "Find student by name..." at bounding box center [145, 68] width 91 height 14
click at [230, 95] on button "Grad Year" at bounding box center [220, 95] width 40 height 11
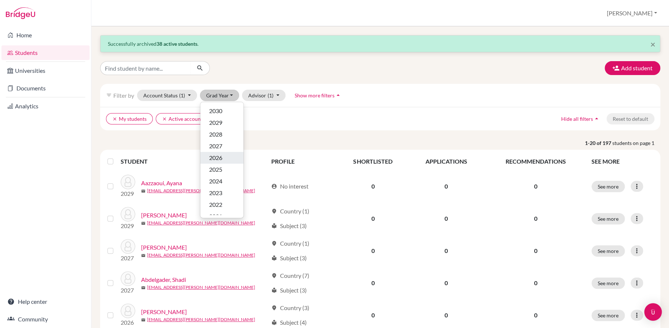
click at [221, 157] on span "2026" at bounding box center [215, 157] width 13 height 9
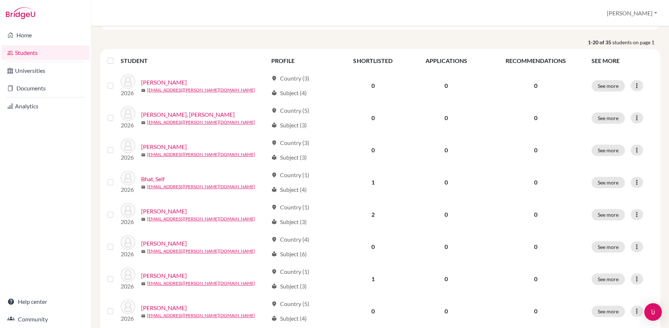
scroll to position [110, 0]
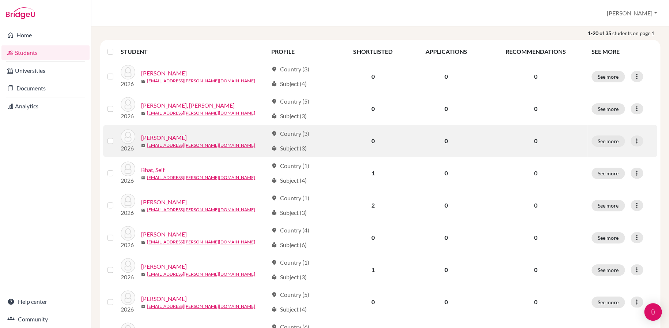
click at [116, 136] on label at bounding box center [116, 136] width 0 height 0
click at [0, 0] on input "checkbox" at bounding box center [0, 0] width 0 height 0
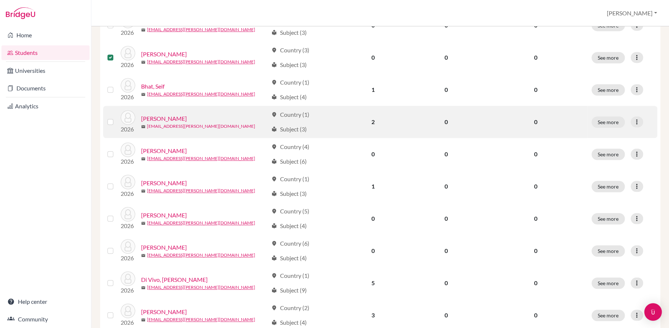
scroll to position [219, 0]
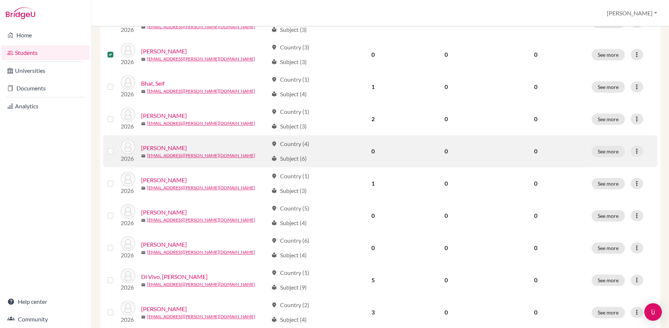
click at [116, 147] on label at bounding box center [116, 147] width 0 height 0
click at [0, 0] on input "checkbox" at bounding box center [0, 0] width 0 height 0
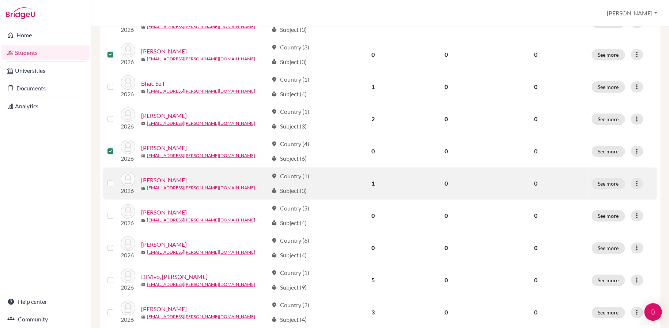
click at [116, 179] on label at bounding box center [116, 179] width 0 height 0
click at [0, 0] on input "checkbox" at bounding box center [0, 0] width 0 height 0
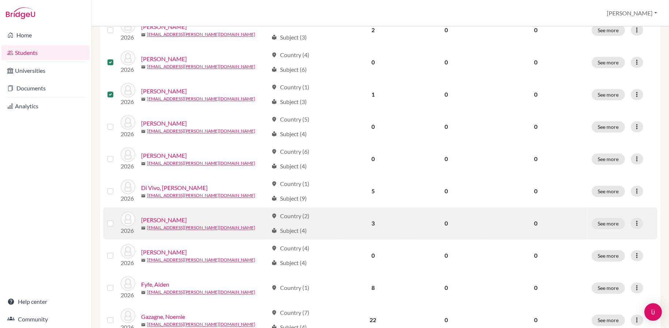
scroll to position [366, 0]
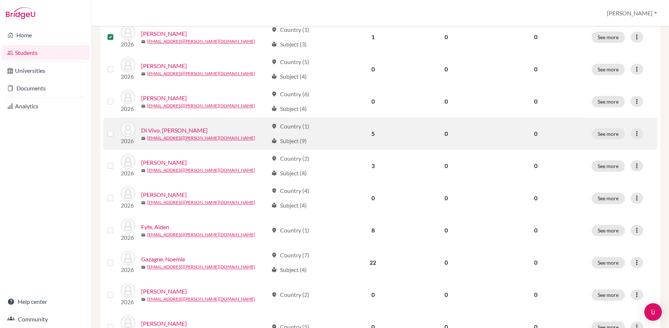
click at [116, 129] on label at bounding box center [116, 129] width 0 height 0
click at [0, 0] on input "checkbox" at bounding box center [0, 0] width 0 height 0
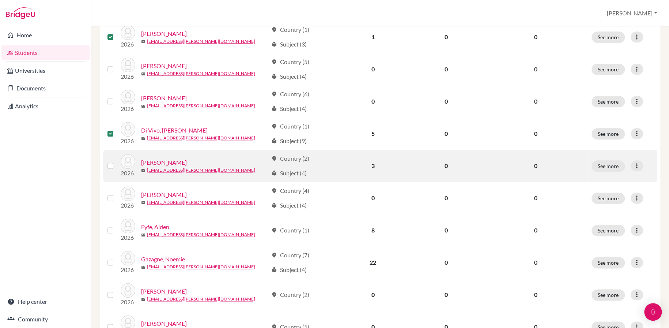
click at [116, 161] on label at bounding box center [116, 161] width 0 height 0
click at [0, 0] on input "checkbox" at bounding box center [0, 0] width 0 height 0
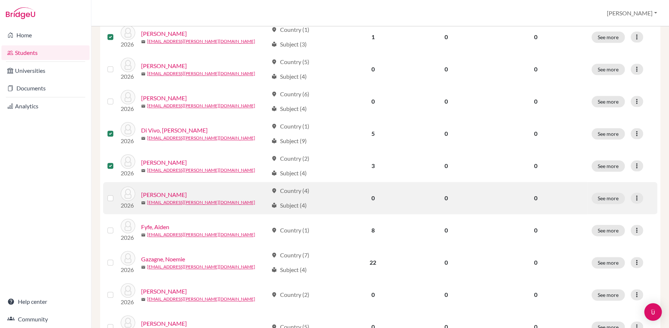
click at [116, 194] on label at bounding box center [116, 194] width 0 height 0
click at [0, 0] on input "checkbox" at bounding box center [0, 0] width 0 height 0
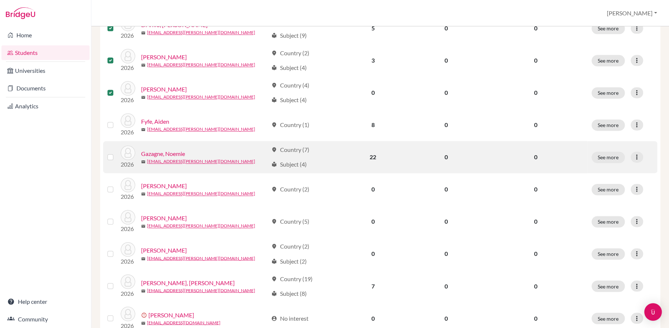
scroll to position [476, 0]
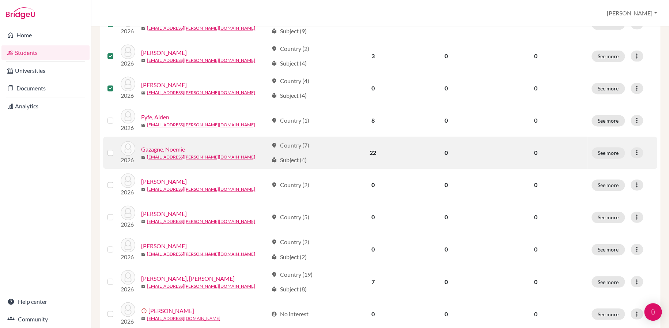
click at [116, 148] on label at bounding box center [116, 148] width 0 height 0
click at [0, 0] on input "checkbox" at bounding box center [0, 0] width 0 height 0
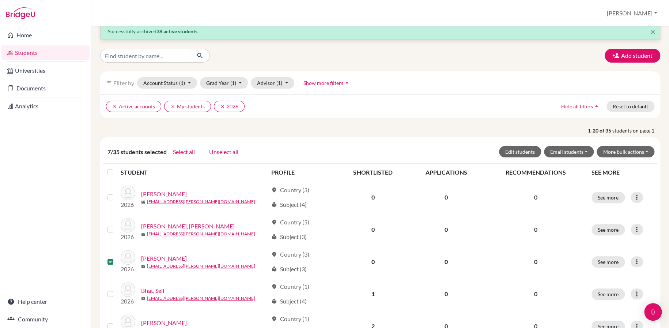
scroll to position [0, 0]
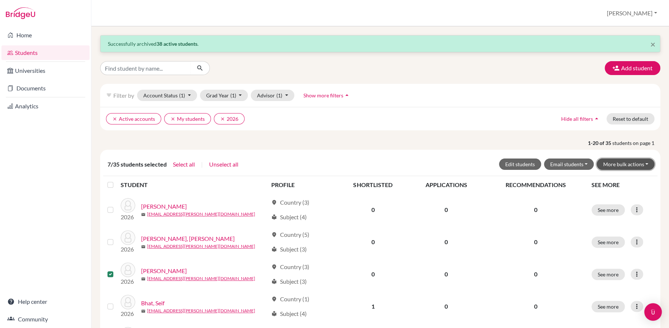
click at [627, 164] on button "More bulk actions" at bounding box center [626, 163] width 58 height 11
click at [605, 180] on button "Archive" at bounding box center [621, 180] width 66 height 12
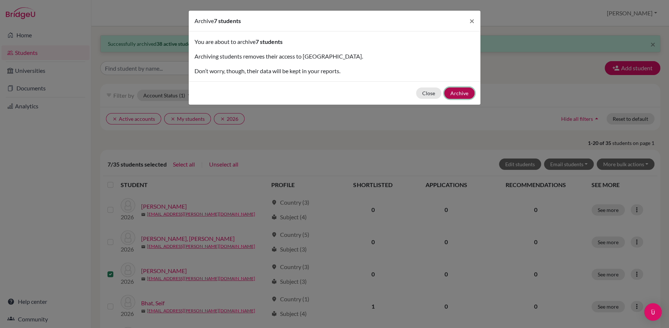
click at [464, 92] on button "Archive" at bounding box center [459, 92] width 30 height 11
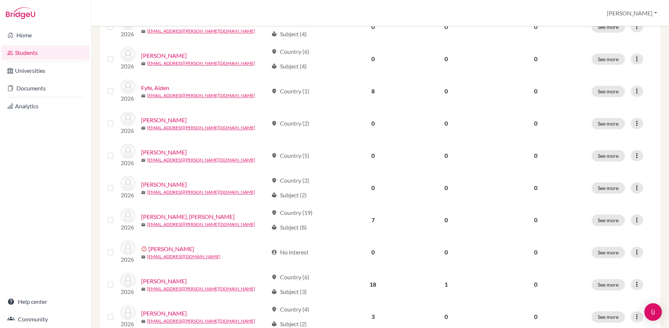
scroll to position [293, 0]
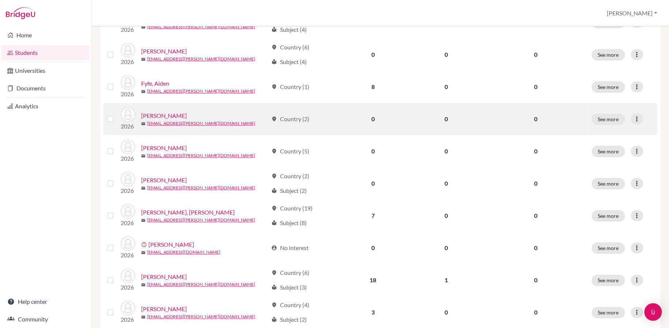
click at [161, 113] on link "[PERSON_NAME]" at bounding box center [164, 115] width 46 height 9
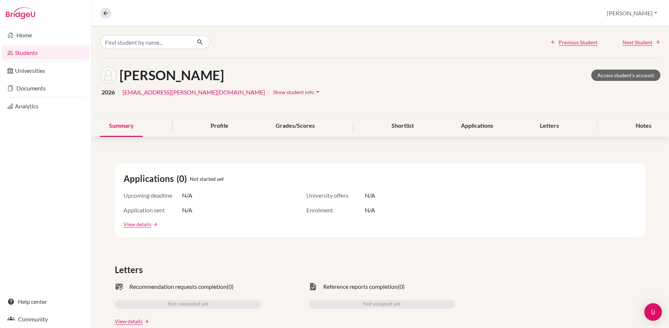
click at [273, 87] on button "Show student info arrow_drop_down" at bounding box center [297, 91] width 49 height 11
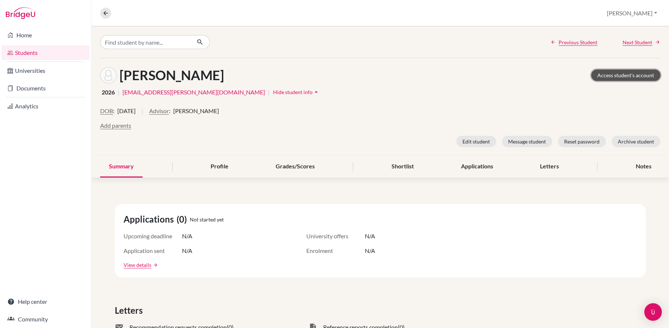
click at [604, 75] on link "Access student's account" at bounding box center [625, 75] width 69 height 11
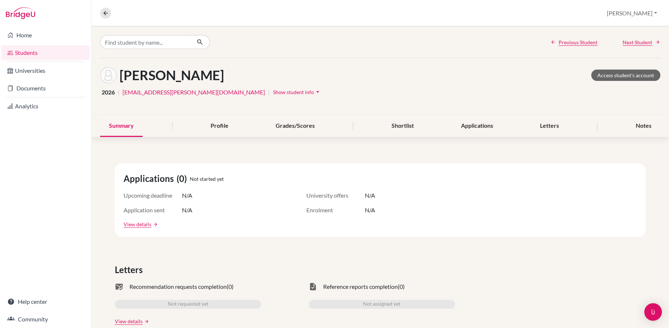
click at [105, 92] on span "2026" at bounding box center [108, 92] width 13 height 9
click at [106, 91] on span "2026" at bounding box center [108, 92] width 13 height 9
click at [221, 126] on div "Profile" at bounding box center [219, 126] width 35 height 22
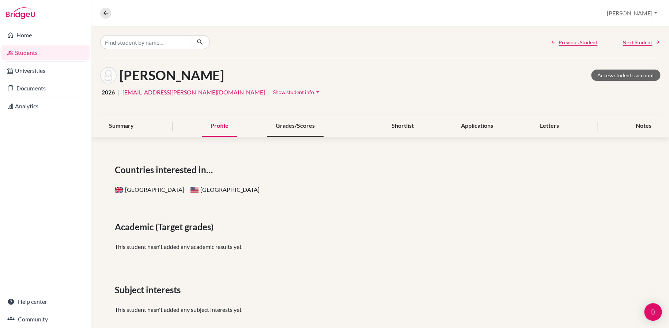
click at [303, 125] on div "Grades/Scores" at bounding box center [295, 126] width 57 height 22
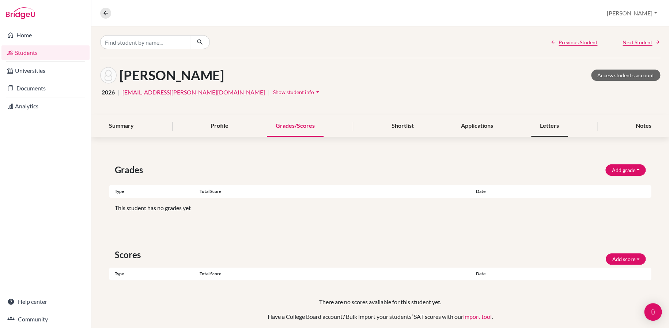
click at [542, 127] on div "Letters" at bounding box center [549, 126] width 37 height 22
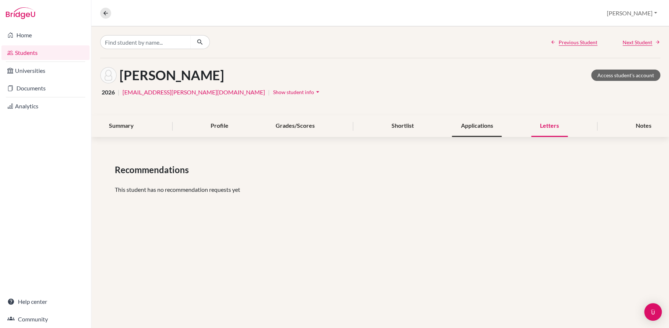
click at [472, 128] on div "Applications" at bounding box center [477, 126] width 50 height 22
click at [404, 126] on div "Shortlist" at bounding box center [403, 126] width 40 height 22
click at [314, 92] on icon "arrow_drop_down" at bounding box center [317, 91] width 7 height 7
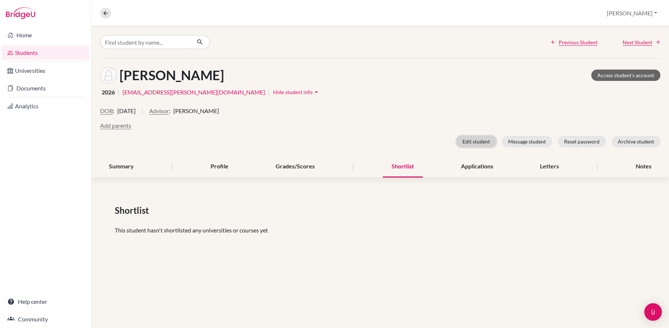
click at [472, 143] on button "Edit student" at bounding box center [477, 141] width 40 height 11
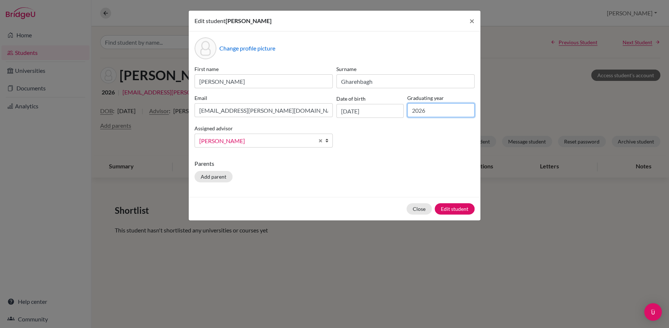
click at [423, 110] on input "2026" at bounding box center [440, 110] width 67 height 14
type input "2028"
click at [459, 208] on button "Edit student" at bounding box center [455, 208] width 40 height 11
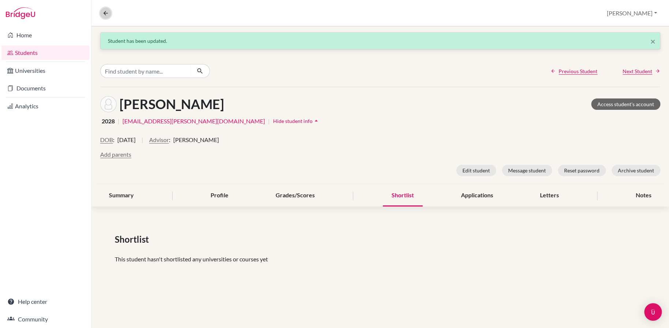
click at [104, 13] on icon at bounding box center [105, 13] width 7 height 7
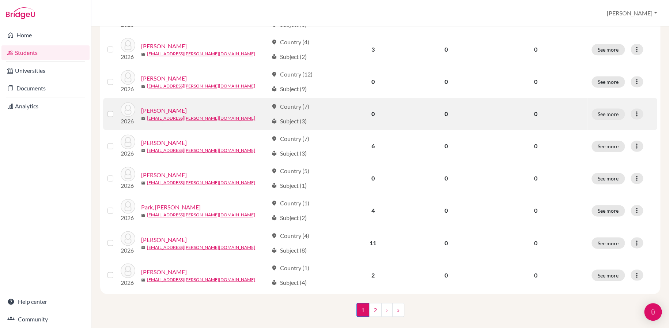
scroll to position [508, 0]
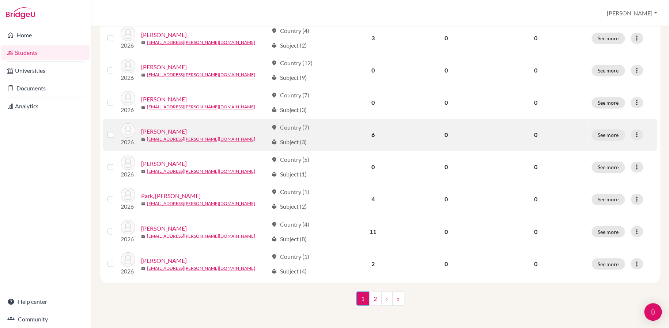
click at [116, 130] on label at bounding box center [116, 130] width 0 height 0
click at [0, 0] on input "checkbox" at bounding box center [0, 0] width 0 height 0
click at [605, 135] on button "See more" at bounding box center [608, 134] width 33 height 11
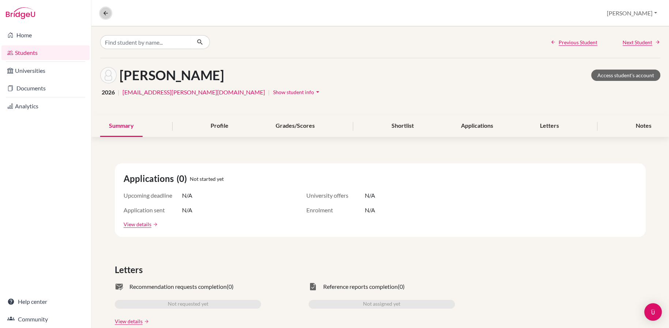
click at [107, 13] on icon at bounding box center [105, 13] width 7 height 7
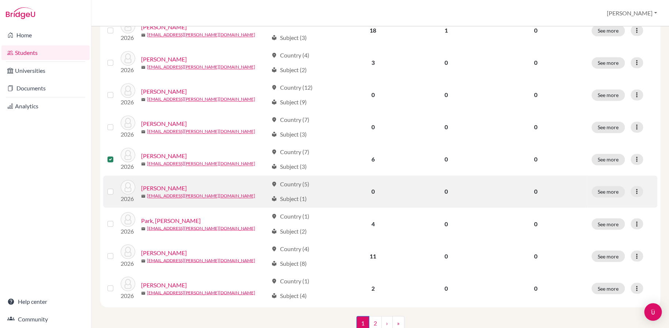
scroll to position [512, 0]
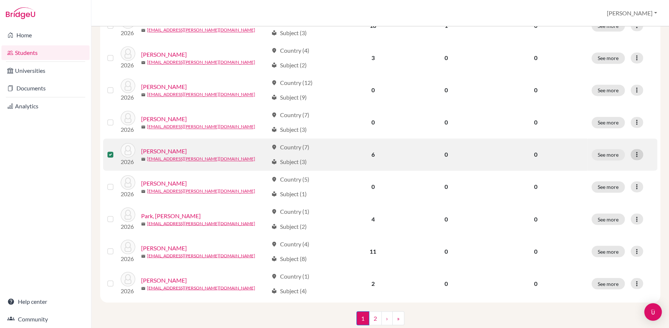
click at [634, 155] on icon at bounding box center [637, 154] width 7 height 7
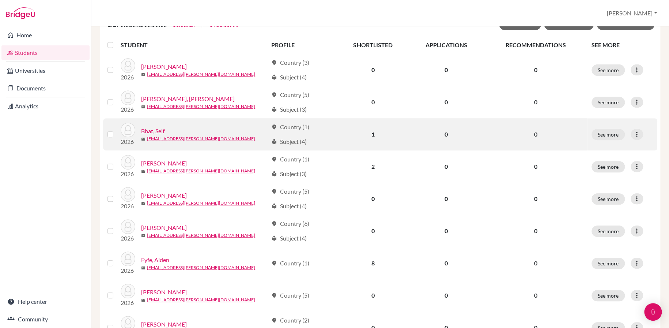
scroll to position [0, 0]
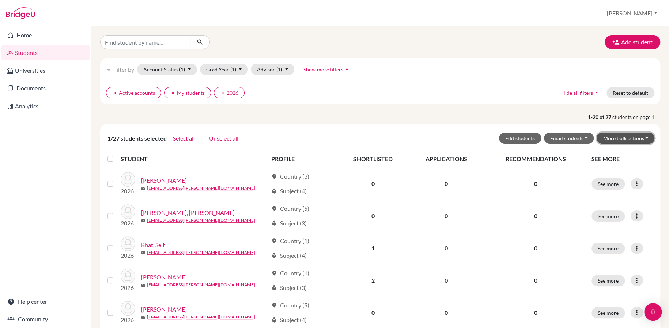
click at [623, 139] on button "More bulk actions" at bounding box center [626, 137] width 58 height 11
click at [603, 153] on button "Archive" at bounding box center [621, 154] width 66 height 12
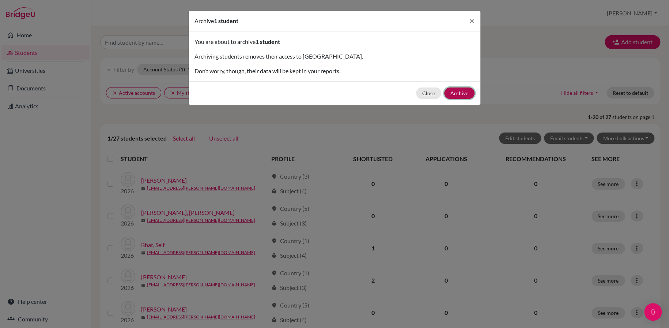
click at [457, 89] on button "Archive" at bounding box center [459, 92] width 30 height 11
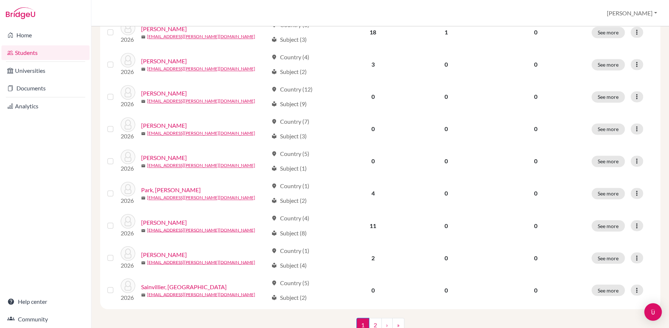
scroll to position [512, 0]
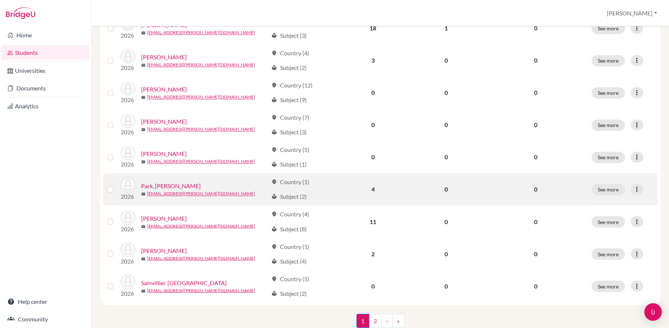
click at [116, 185] on label at bounding box center [116, 185] width 0 height 0
click at [0, 0] on input "checkbox" at bounding box center [0, 0] width 0 height 0
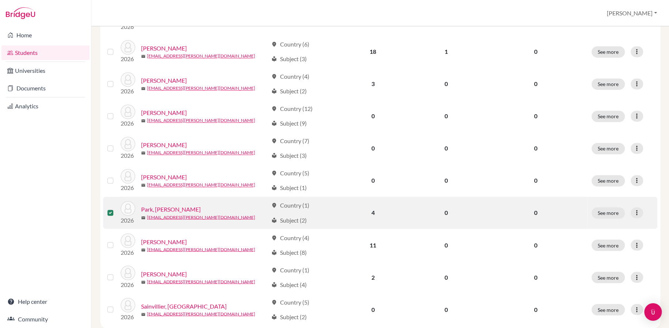
scroll to position [535, 0]
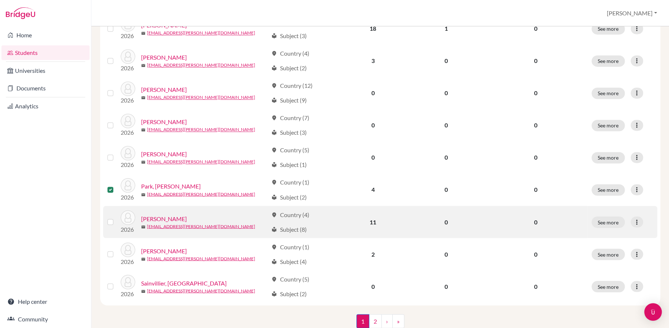
click at [116, 217] on label at bounding box center [116, 217] width 0 height 0
click at [0, 0] on input "checkbox" at bounding box center [0, 0] width 0 height 0
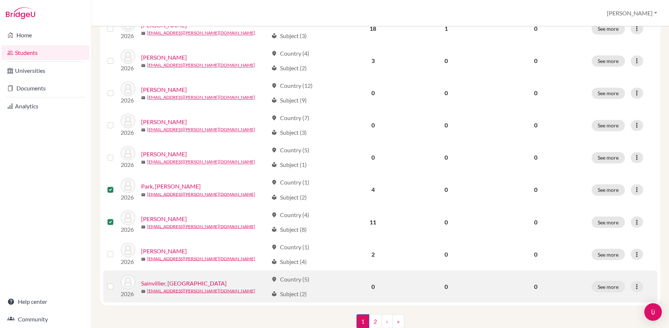
click at [116, 282] on label at bounding box center [116, 282] width 0 height 0
click at [0, 0] on input "checkbox" at bounding box center [0, 0] width 0 height 0
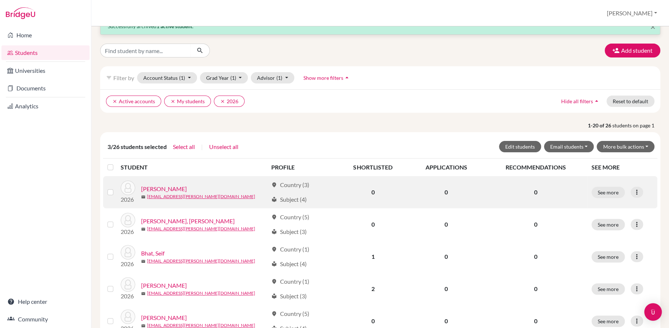
scroll to position [0, 0]
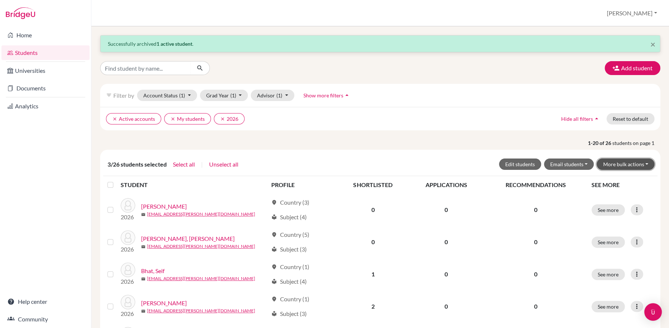
click at [619, 162] on button "More bulk actions" at bounding box center [626, 163] width 58 height 11
click at [601, 181] on button "Archive" at bounding box center [621, 180] width 66 height 12
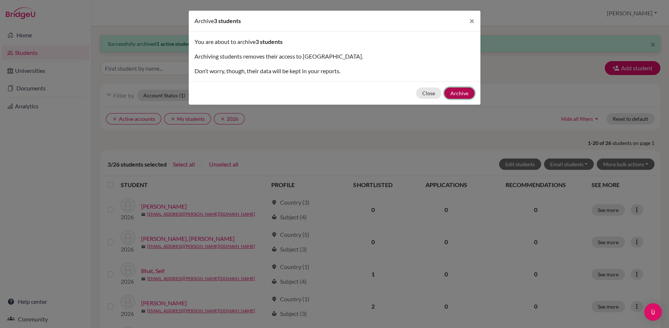
click at [458, 96] on button "Archive" at bounding box center [459, 92] width 30 height 11
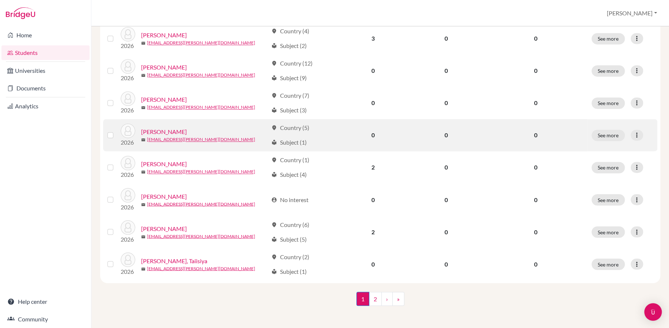
scroll to position [534, 0]
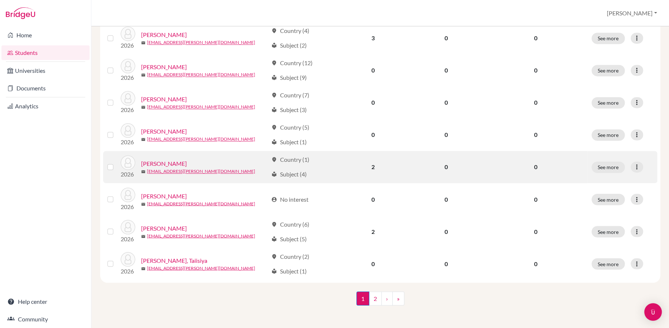
click at [116, 162] on label at bounding box center [116, 162] width 0 height 0
click at [0, 0] on input "checkbox" at bounding box center [0, 0] width 0 height 0
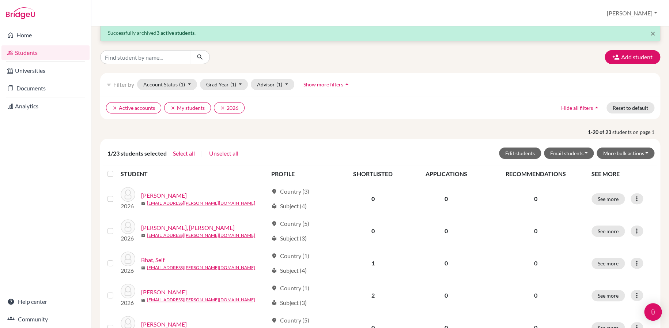
scroll to position [0, 0]
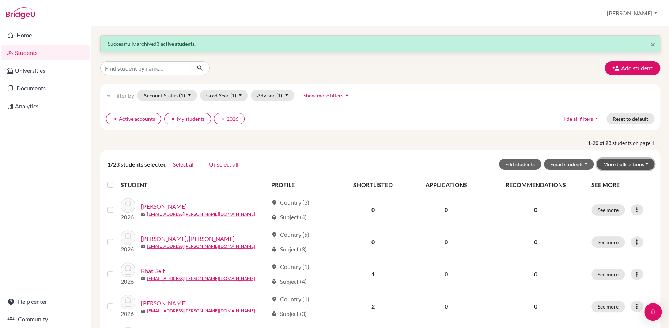
click at [631, 162] on button "More bulk actions" at bounding box center [626, 163] width 58 height 11
click at [606, 176] on button "Archive" at bounding box center [621, 180] width 66 height 12
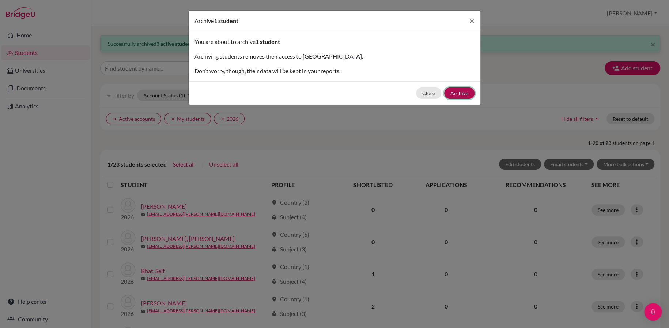
click at [458, 92] on button "Archive" at bounding box center [459, 92] width 30 height 11
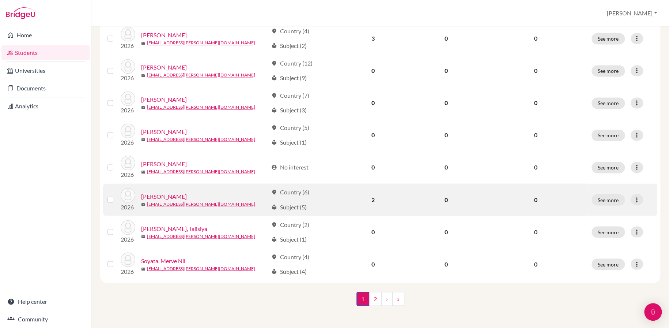
scroll to position [534, 0]
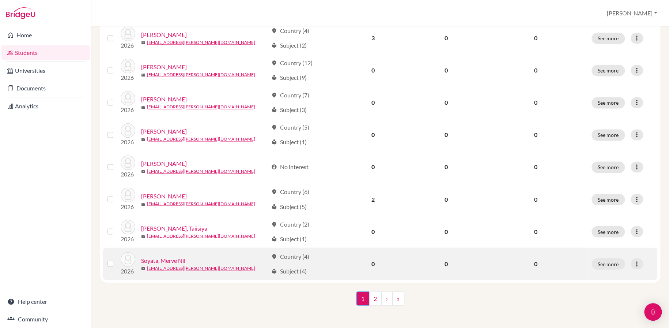
click at [116, 259] on label at bounding box center [116, 259] width 0 height 0
click at [0, 0] on input "checkbox" at bounding box center [0, 0] width 0 height 0
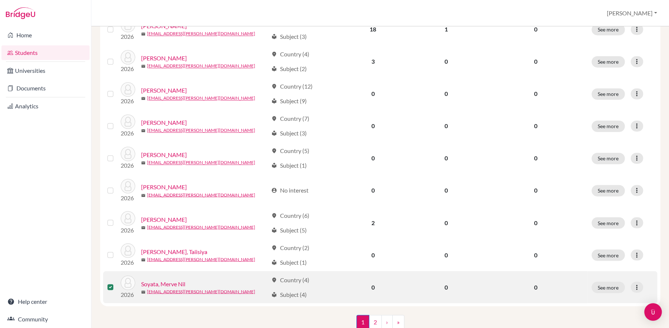
scroll to position [558, 0]
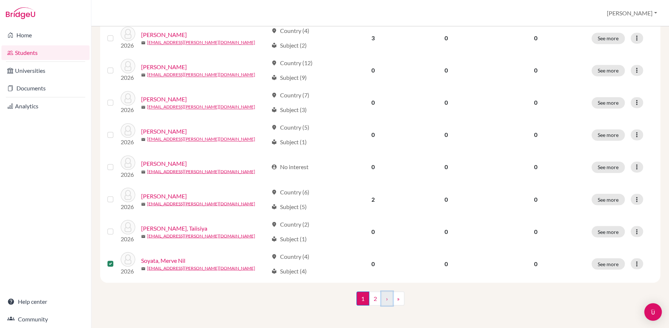
click at [382, 300] on link "›" at bounding box center [387, 298] width 11 height 14
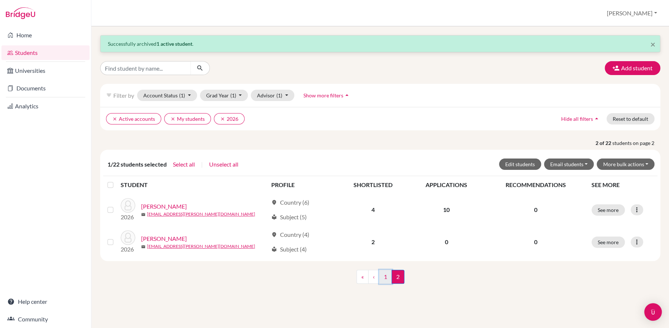
click at [385, 277] on link "1" at bounding box center [385, 277] width 13 height 14
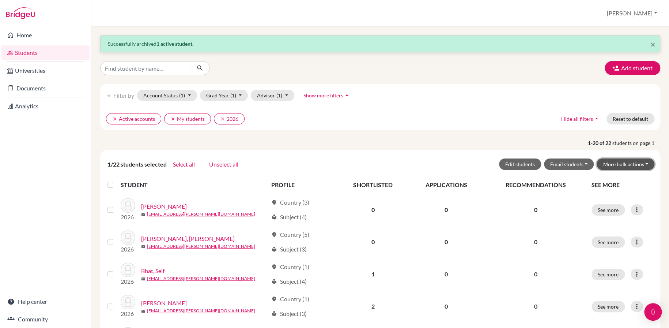
click at [612, 166] on button "More bulk actions" at bounding box center [626, 163] width 58 height 11
click at [602, 181] on button "Archive" at bounding box center [621, 180] width 66 height 12
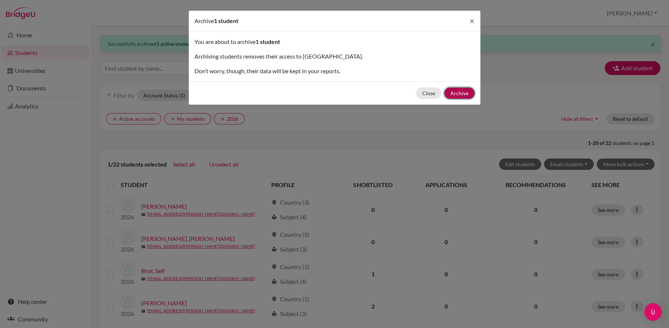
click at [463, 91] on button "Archive" at bounding box center [459, 92] width 30 height 11
